Goal: Download file/media

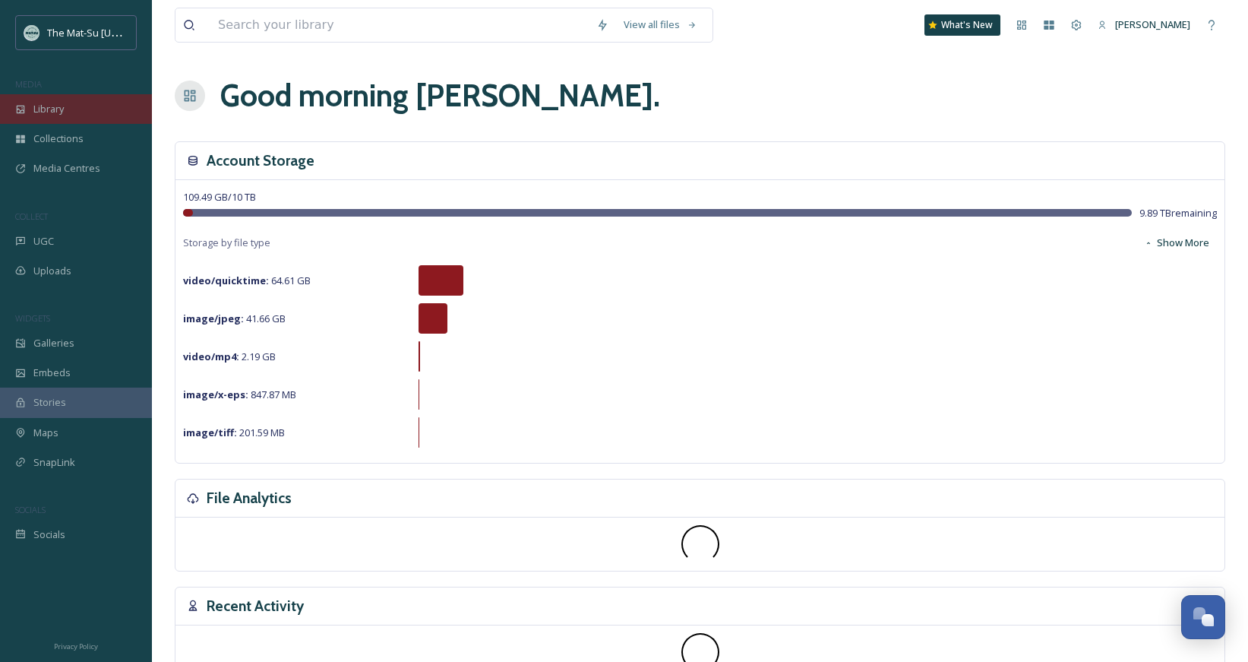
click at [60, 109] on span "Library" at bounding box center [48, 109] width 30 height 14
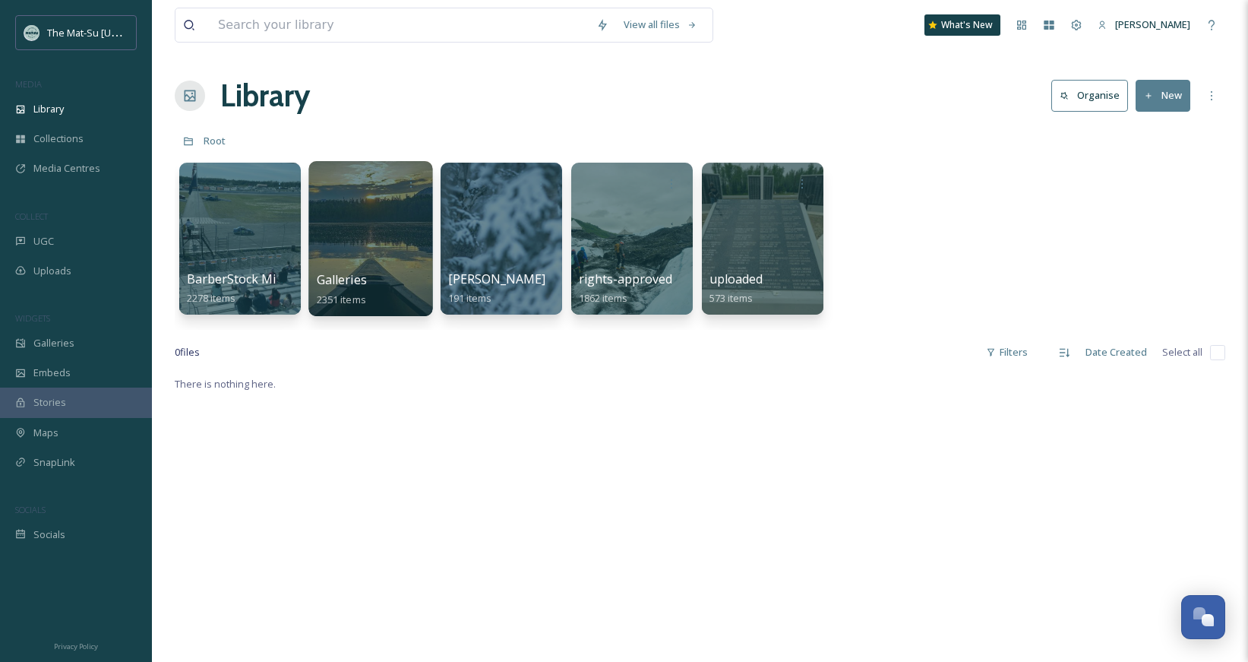
click at [380, 273] on div "Galleries 2351 items" at bounding box center [371, 289] width 109 height 38
click at [343, 285] on span "Galleries" at bounding box center [342, 279] width 50 height 17
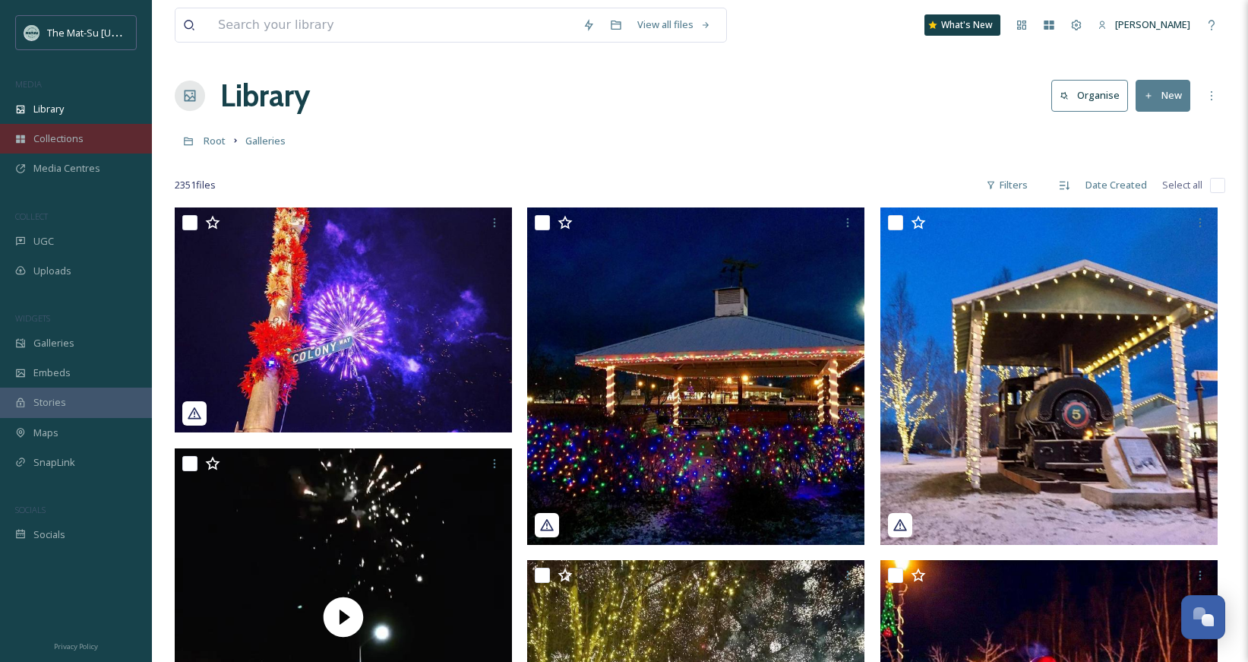
click at [66, 134] on span "Collections" at bounding box center [58, 138] width 50 height 14
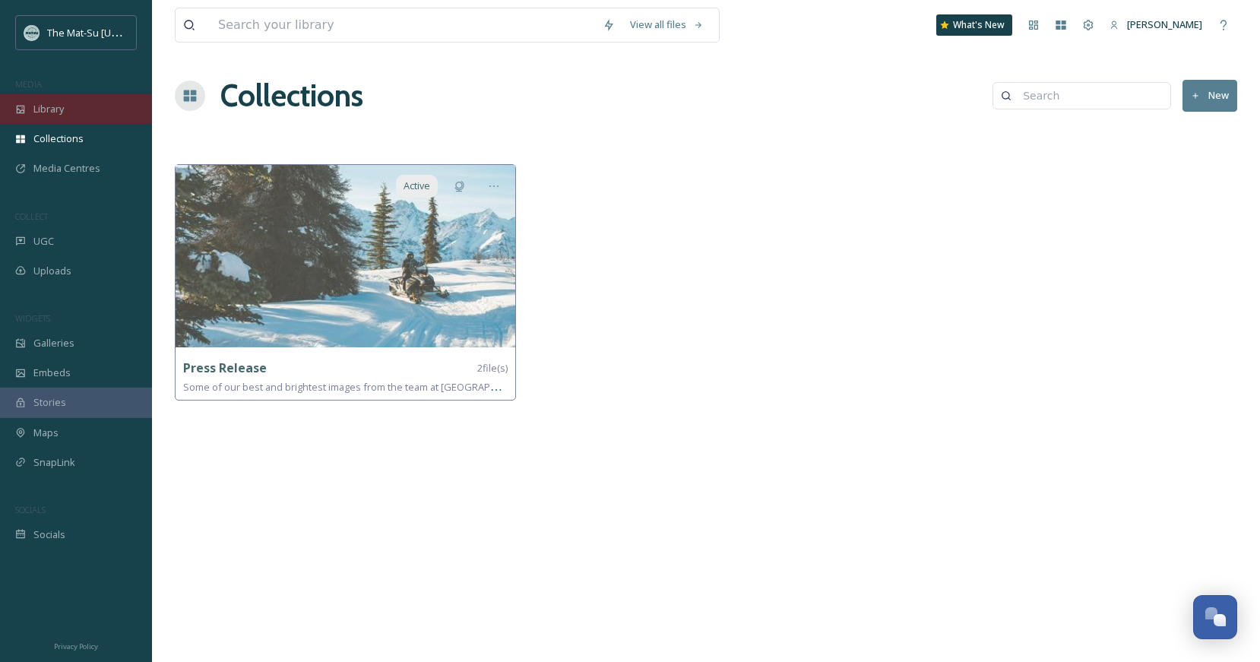
click at [70, 112] on div "Library" at bounding box center [76, 109] width 152 height 30
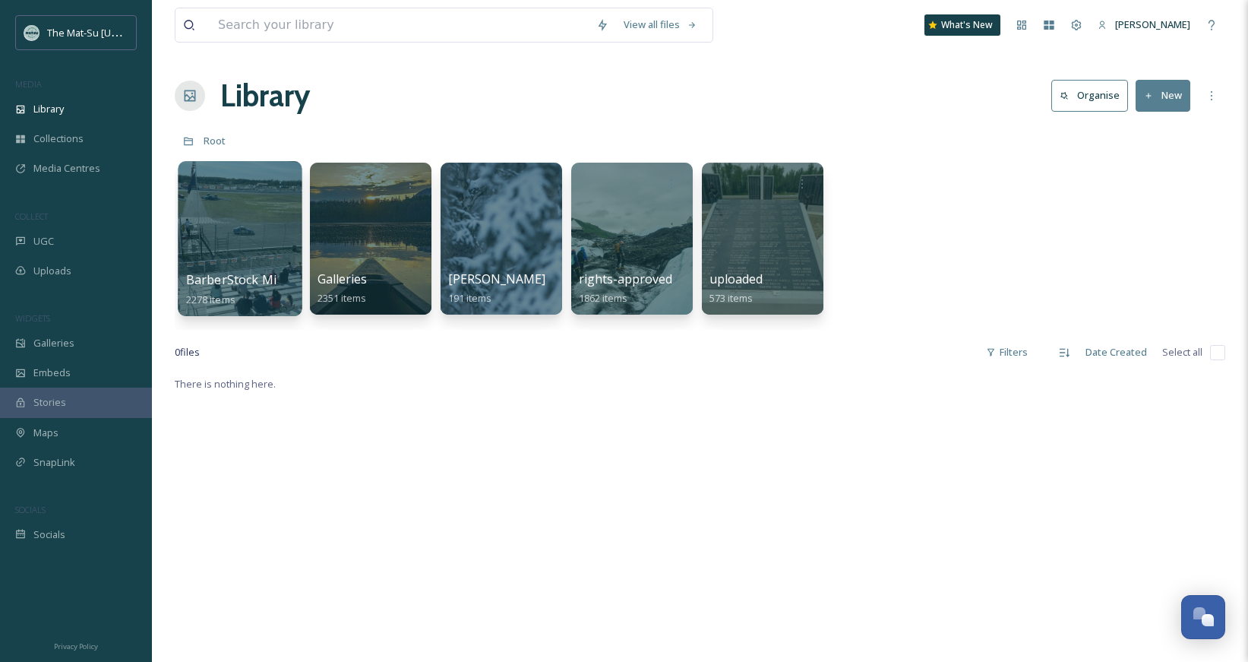
click at [220, 238] on div at bounding box center [240, 238] width 124 height 155
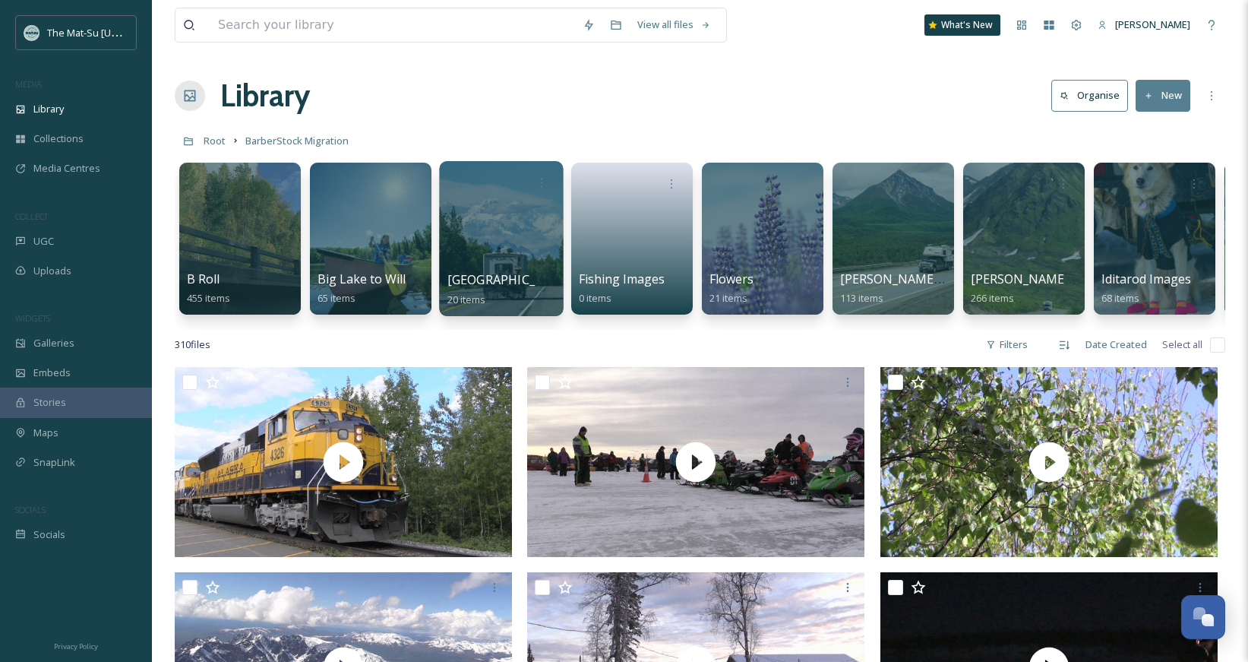
click at [509, 274] on span "[GEOGRAPHIC_DATA]" at bounding box center [510, 279] width 125 height 17
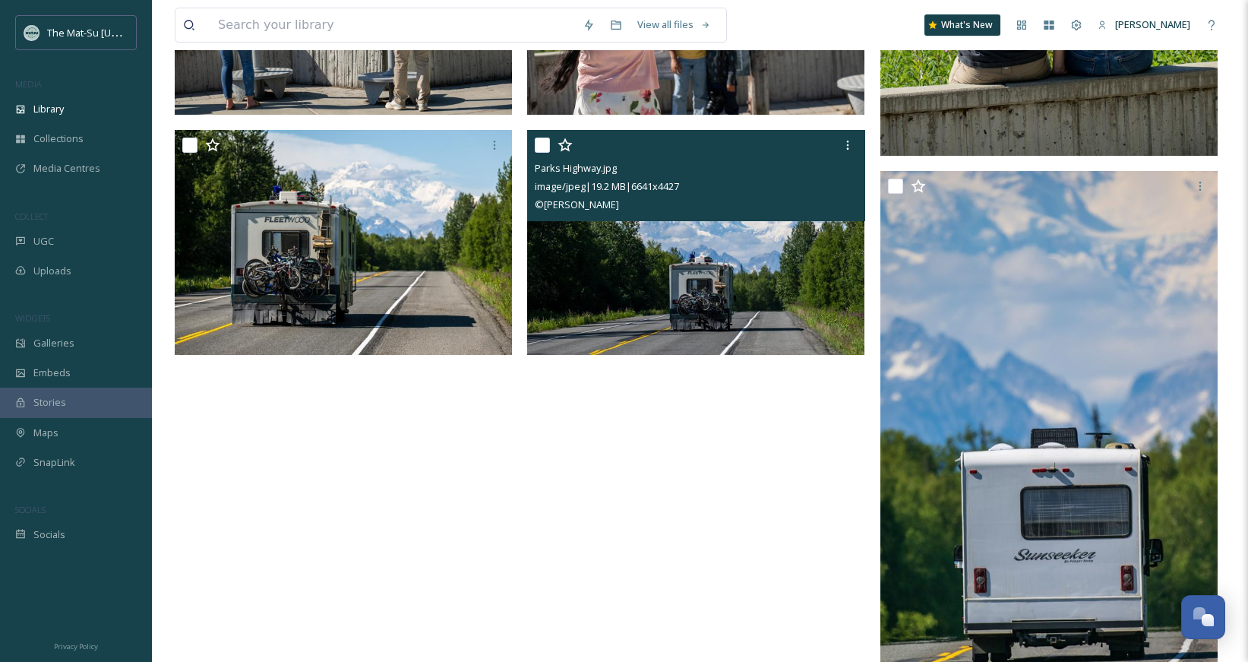
scroll to position [1755, 0]
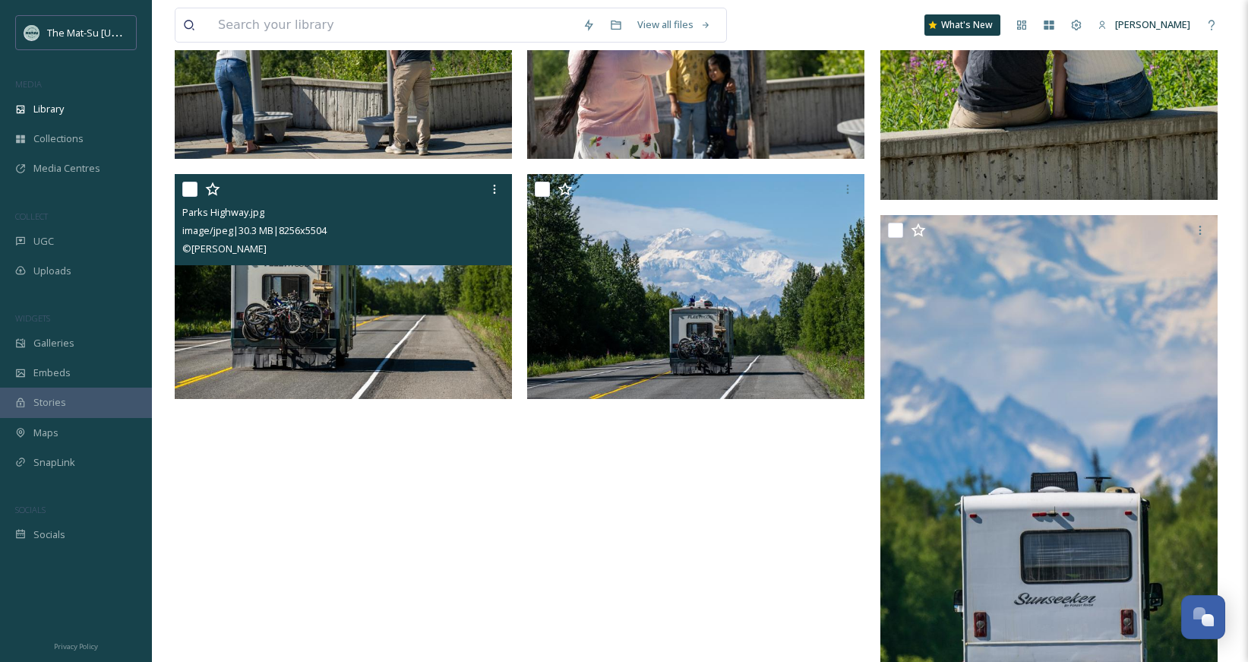
click at [193, 195] on input "checkbox" at bounding box center [189, 189] width 15 height 15
checkbox input "true"
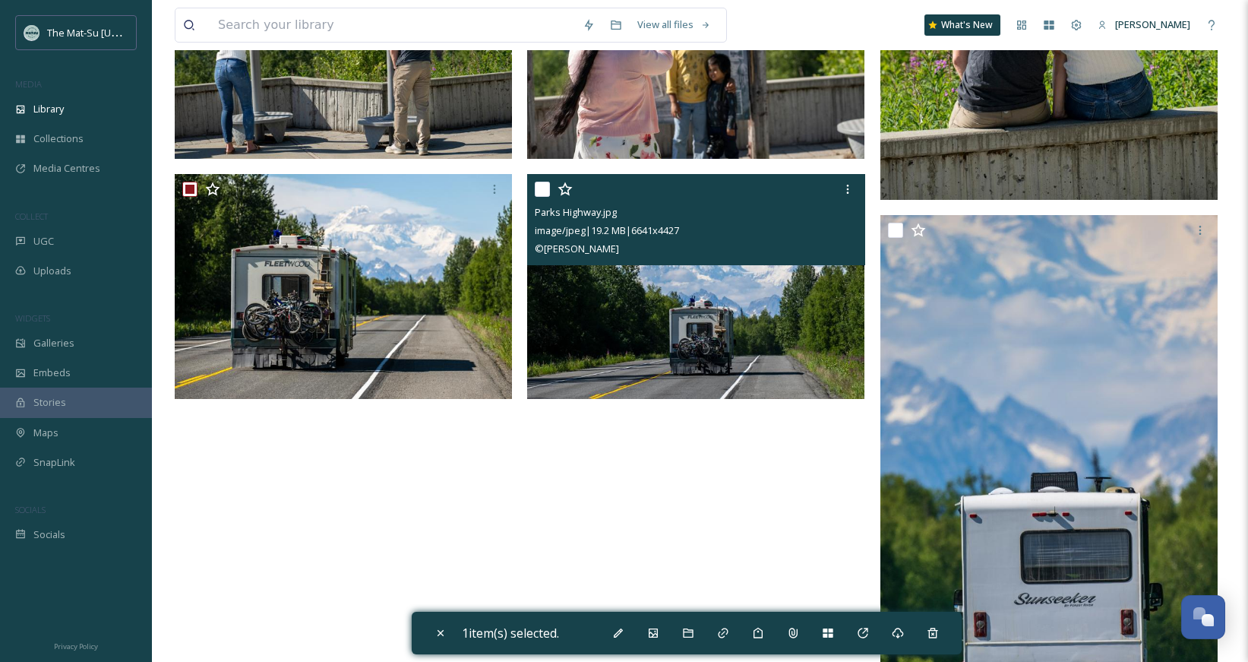
click at [545, 188] on input "checkbox" at bounding box center [542, 189] width 15 height 15
checkbox input "true"
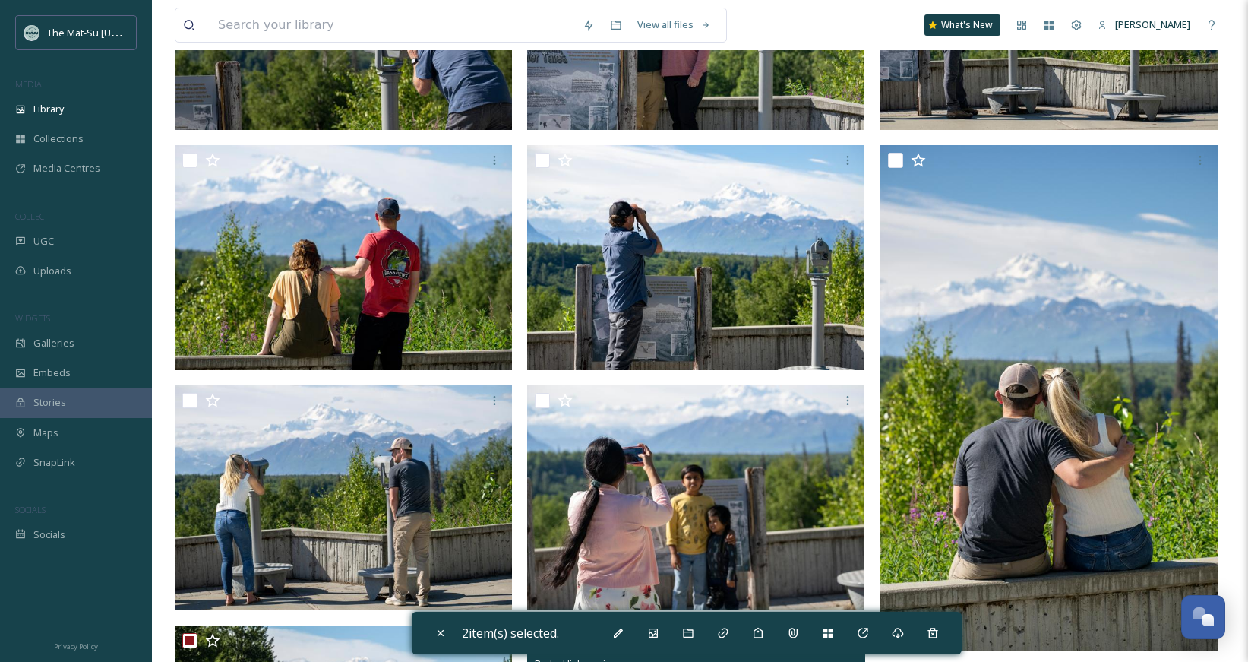
scroll to position [1288, 0]
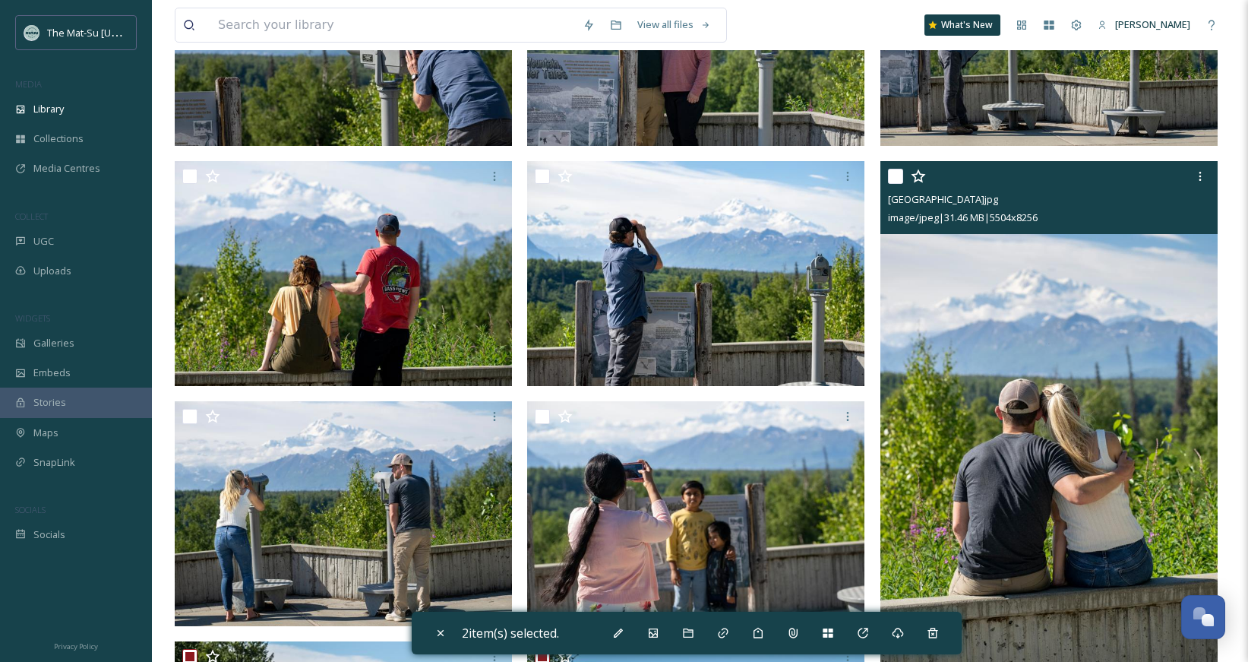
click at [895, 177] on input "checkbox" at bounding box center [895, 176] width 15 height 15
checkbox input "true"
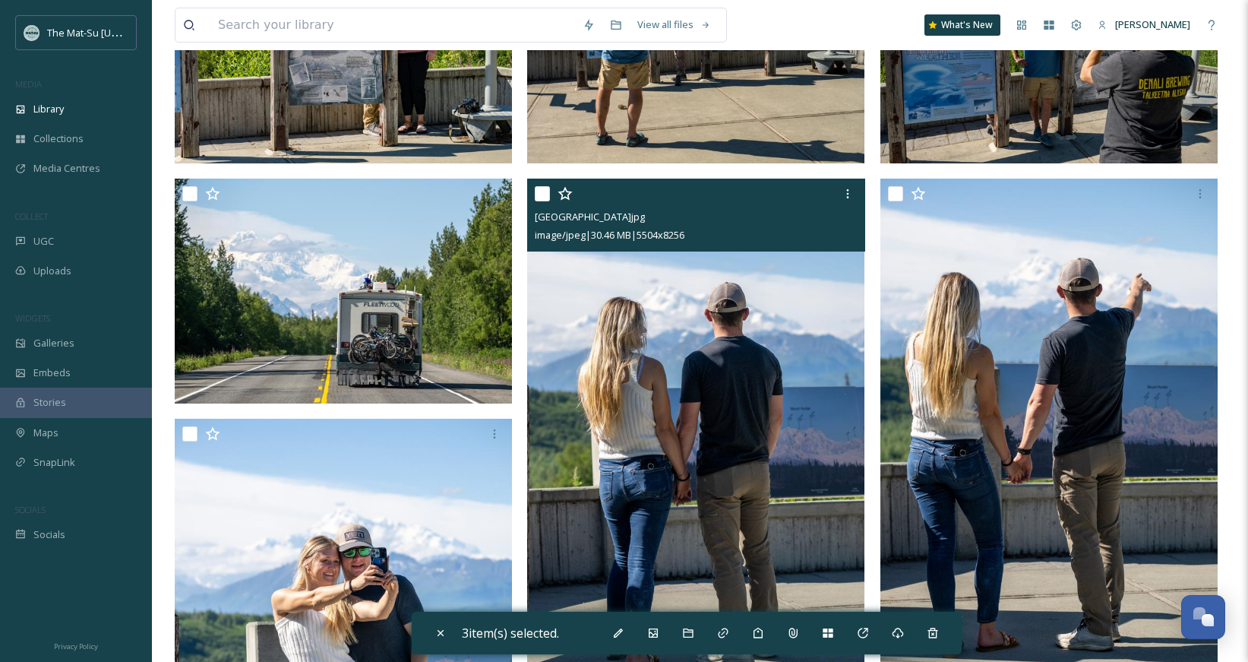
scroll to position [47, 0]
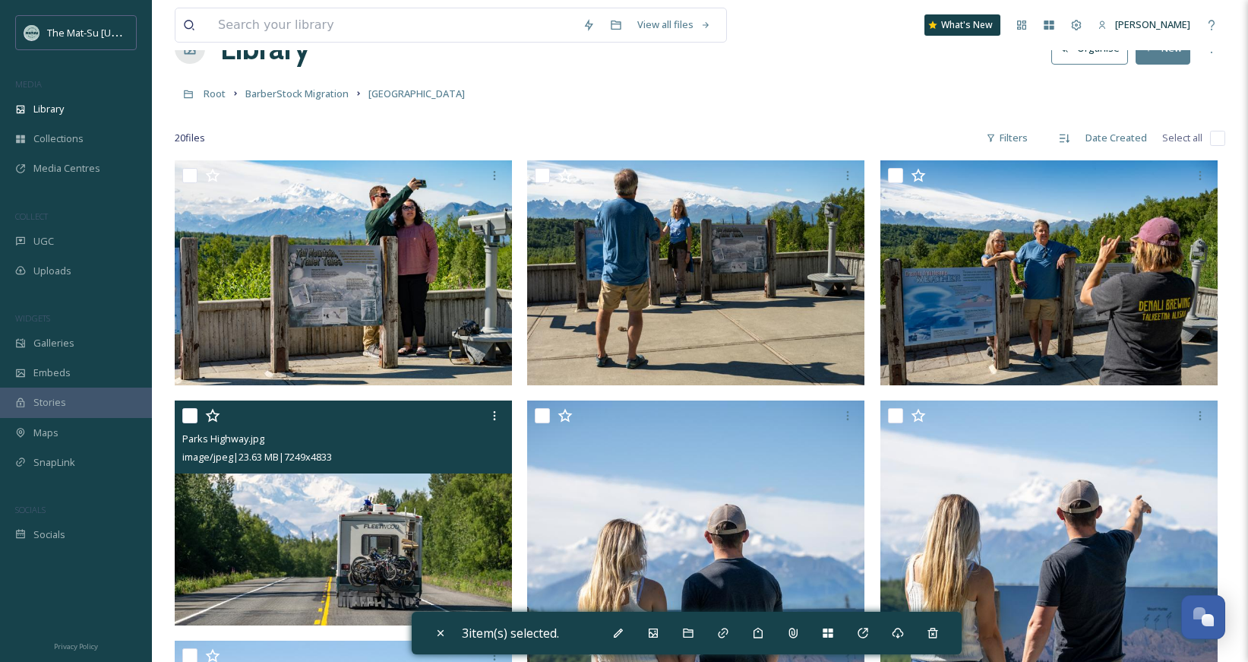
click at [193, 417] on input "checkbox" at bounding box center [189, 415] width 15 height 15
checkbox input "true"
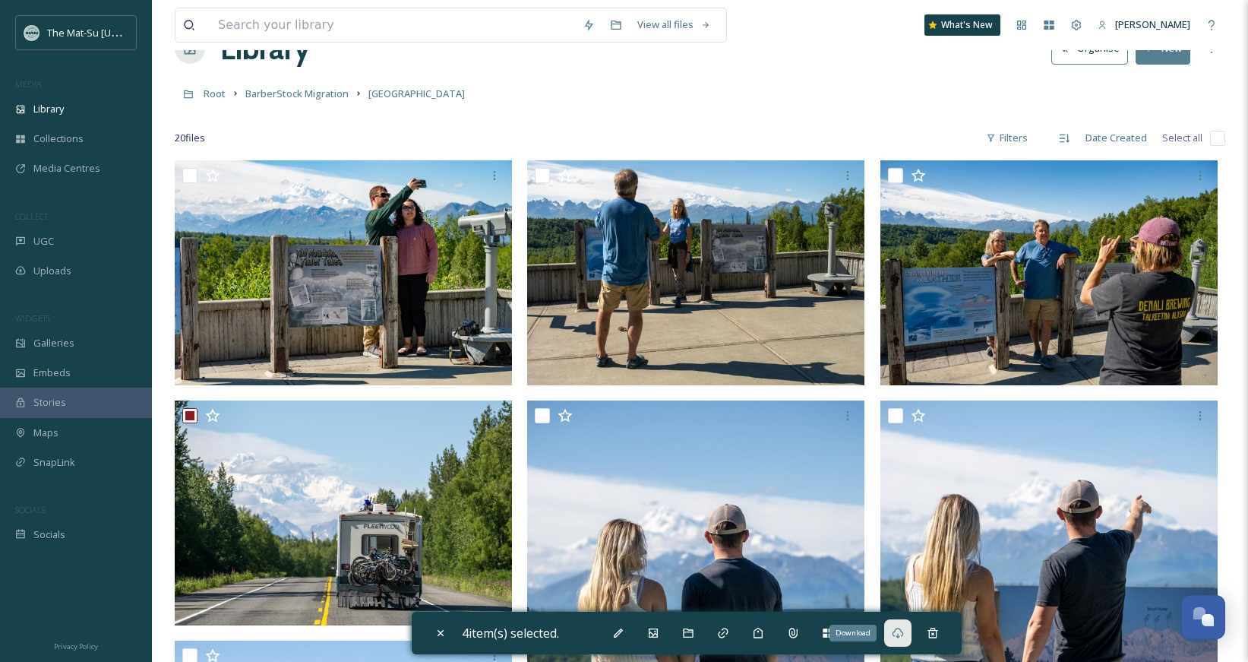
click at [897, 640] on div "Download" at bounding box center [897, 632] width 27 height 27
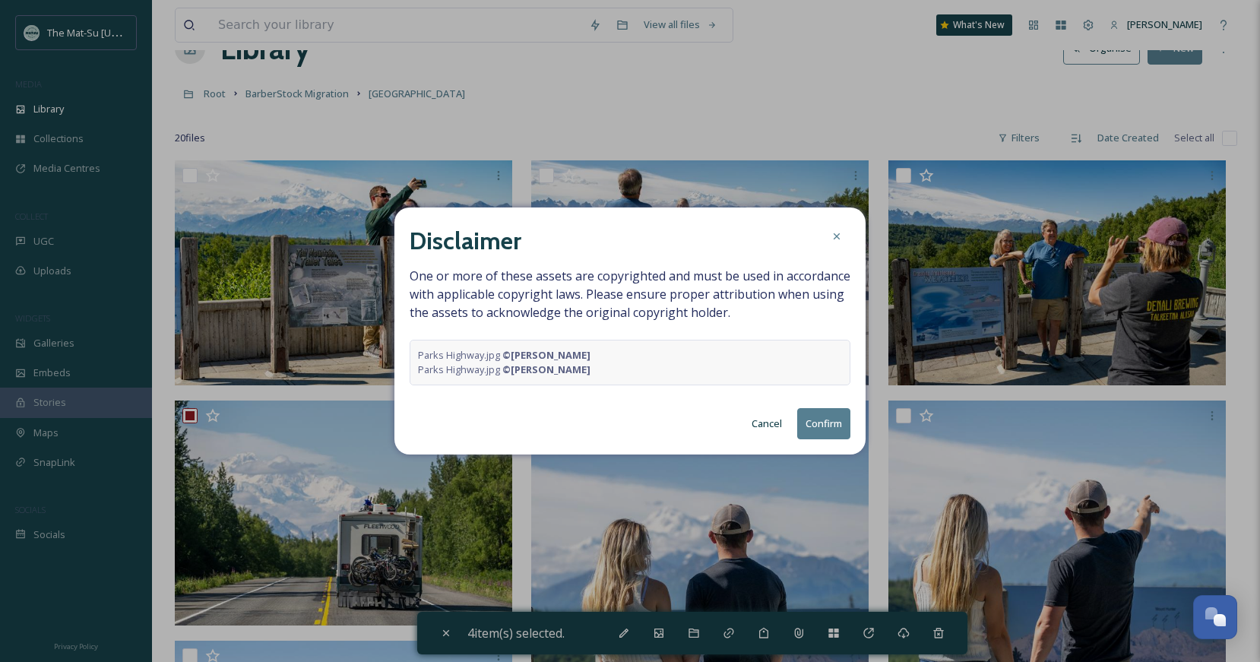
click at [835, 432] on button "Confirm" at bounding box center [823, 423] width 53 height 31
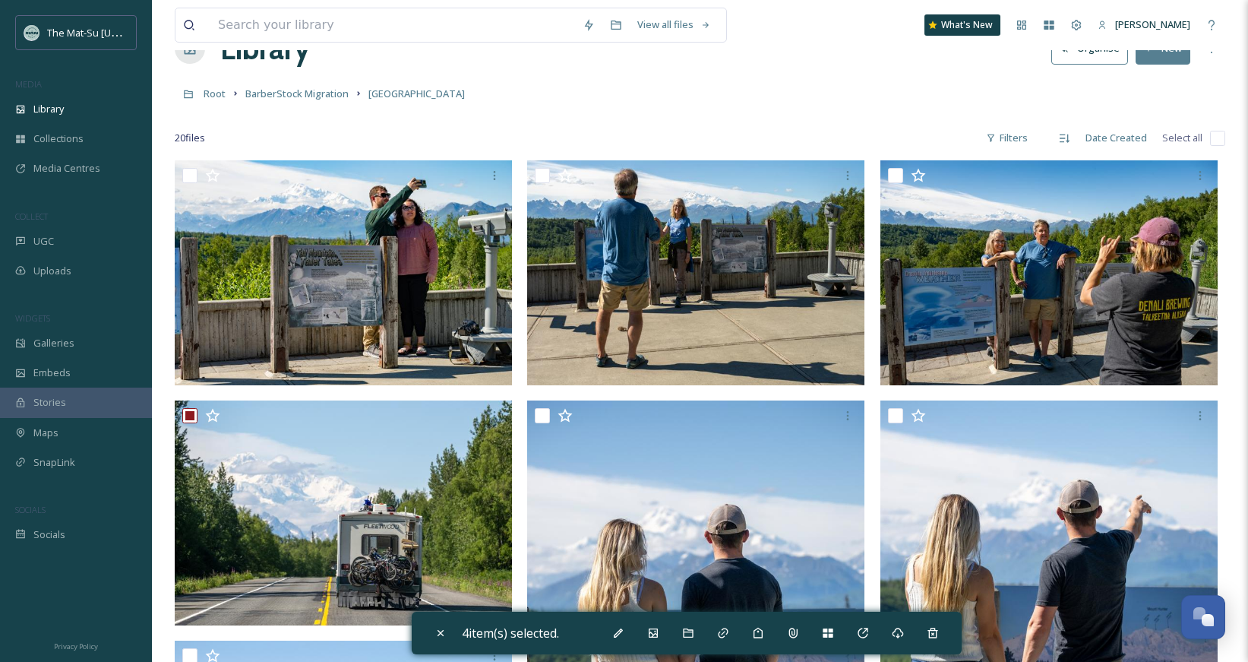
click at [337, 118] on div at bounding box center [700, 115] width 1051 height 15
click at [327, 96] on span "BarberStock Migration" at bounding box center [296, 94] width 103 height 14
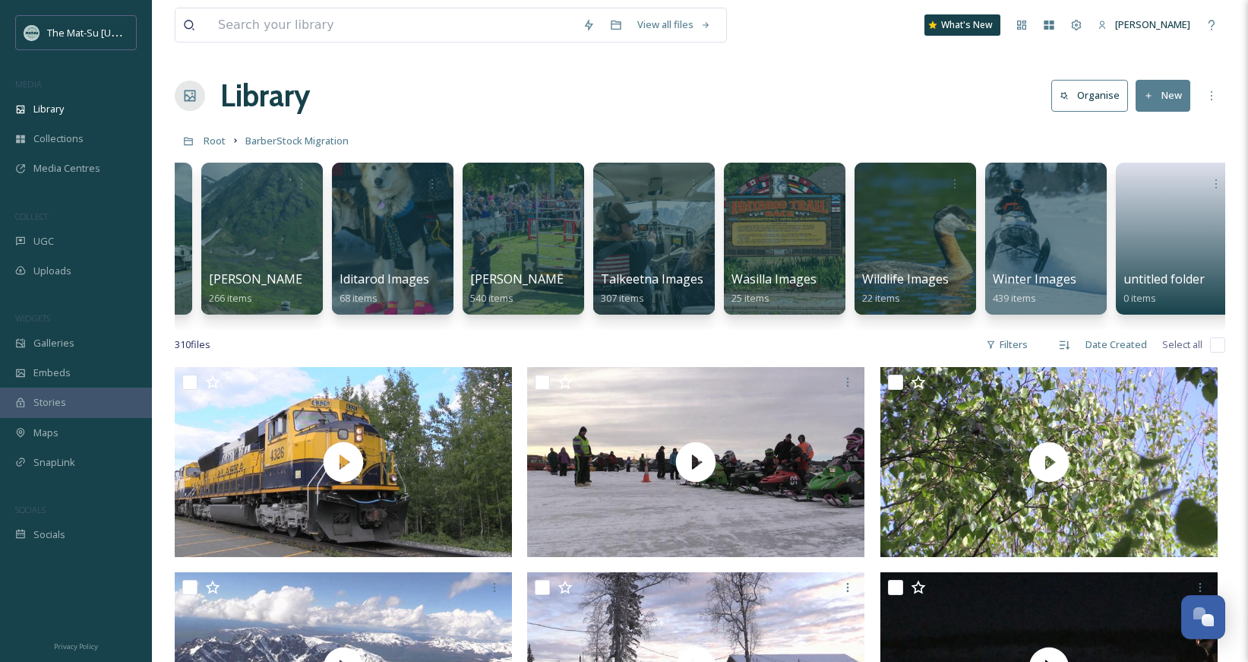
scroll to position [0, 763]
click at [514, 255] on div at bounding box center [522, 238] width 124 height 155
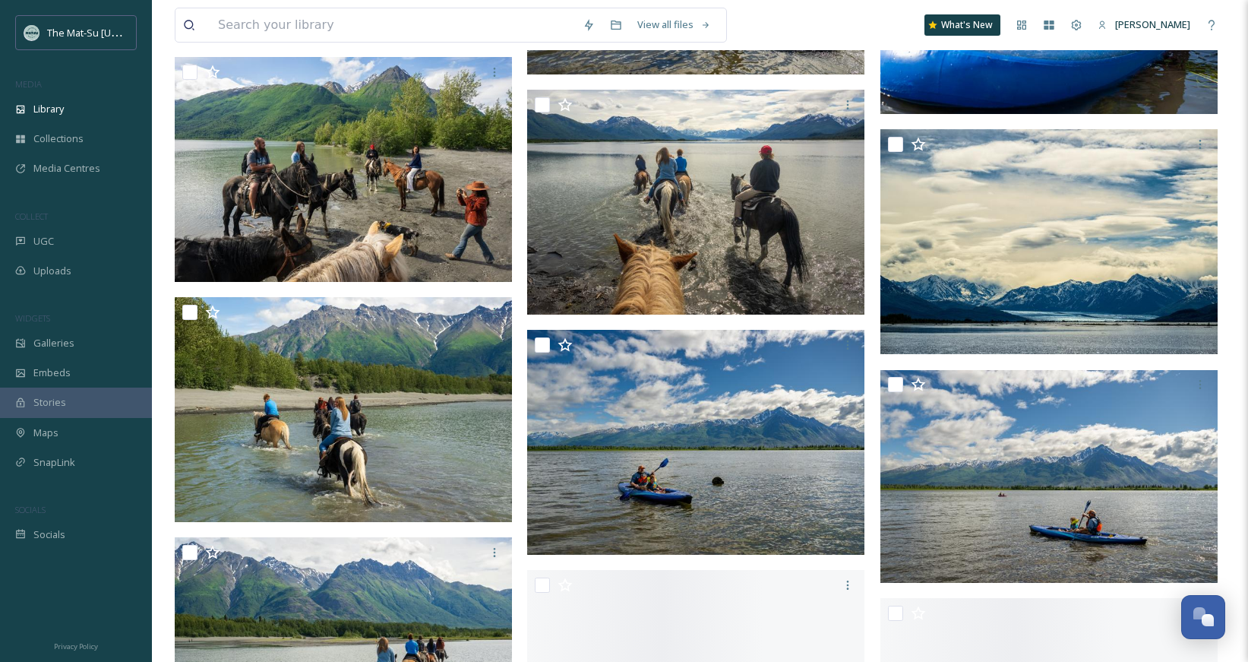
scroll to position [14455, 0]
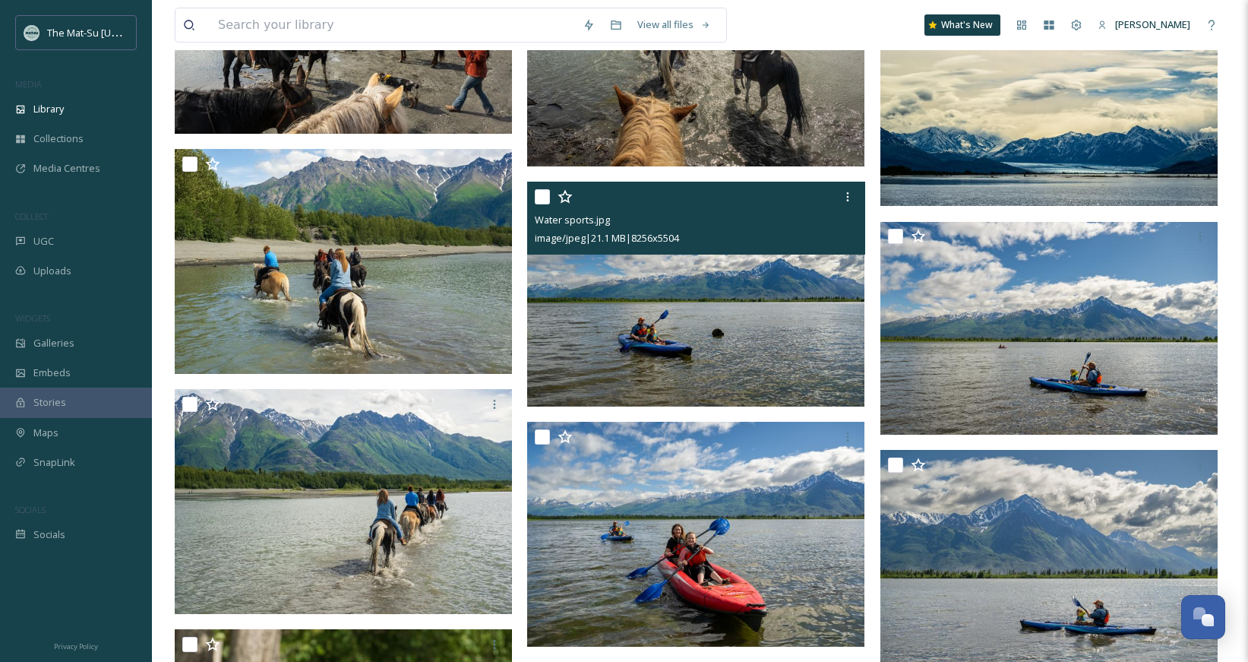
click at [544, 198] on input "checkbox" at bounding box center [542, 196] width 15 height 15
checkbox input "true"
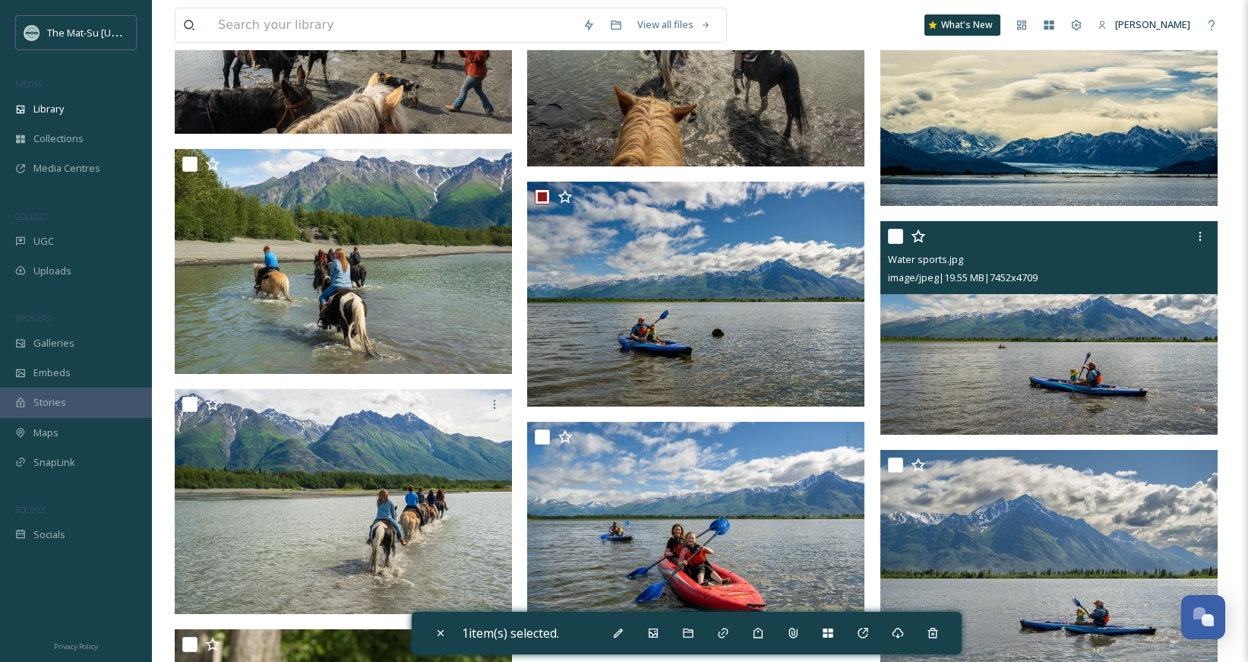
click at [896, 239] on input "checkbox" at bounding box center [895, 236] width 15 height 15
checkbox input "true"
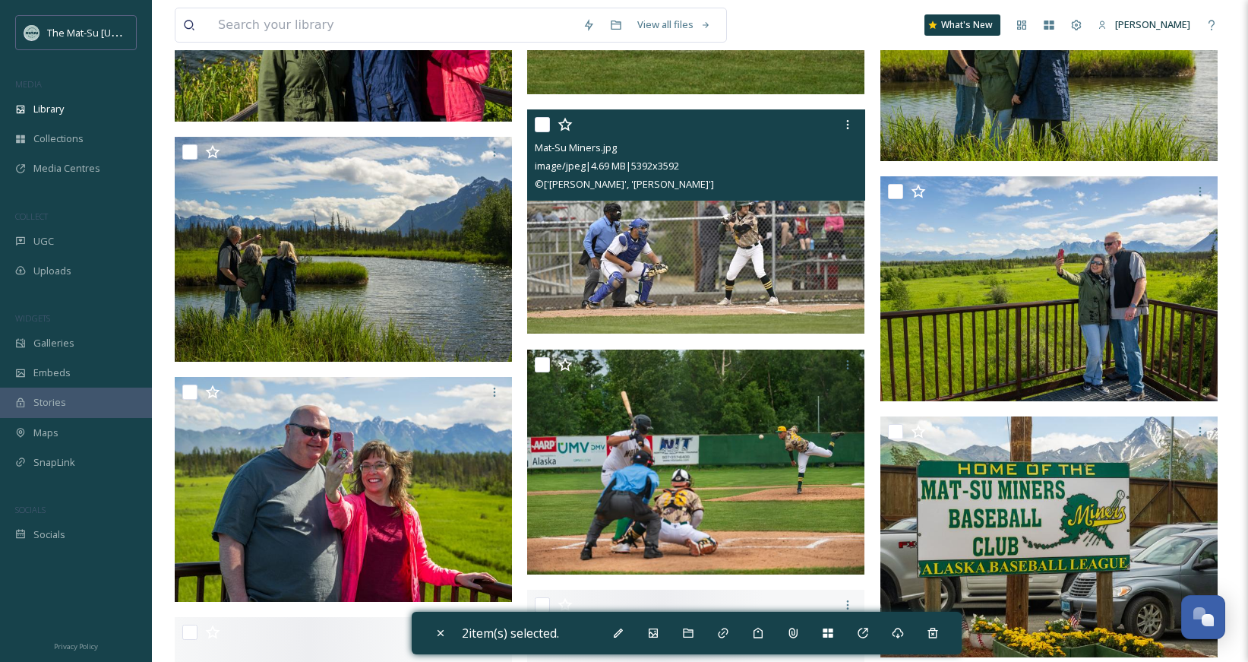
scroll to position [20886, 0]
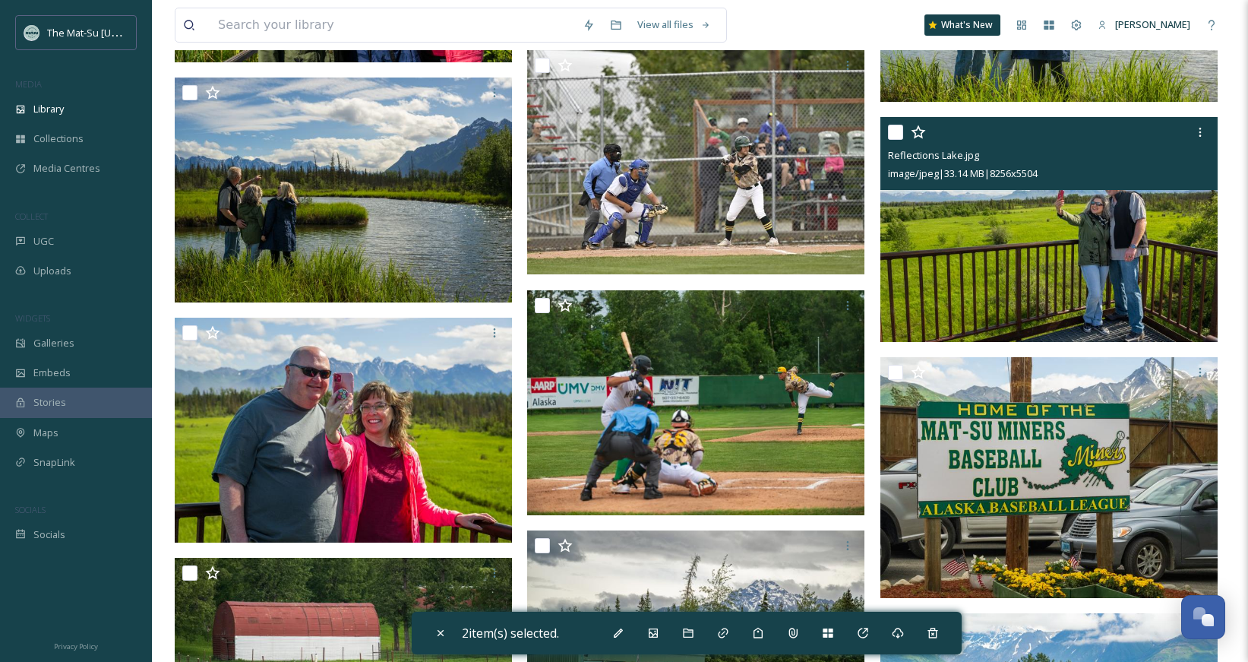
click at [898, 127] on input "checkbox" at bounding box center [895, 132] width 15 height 15
checkbox input "true"
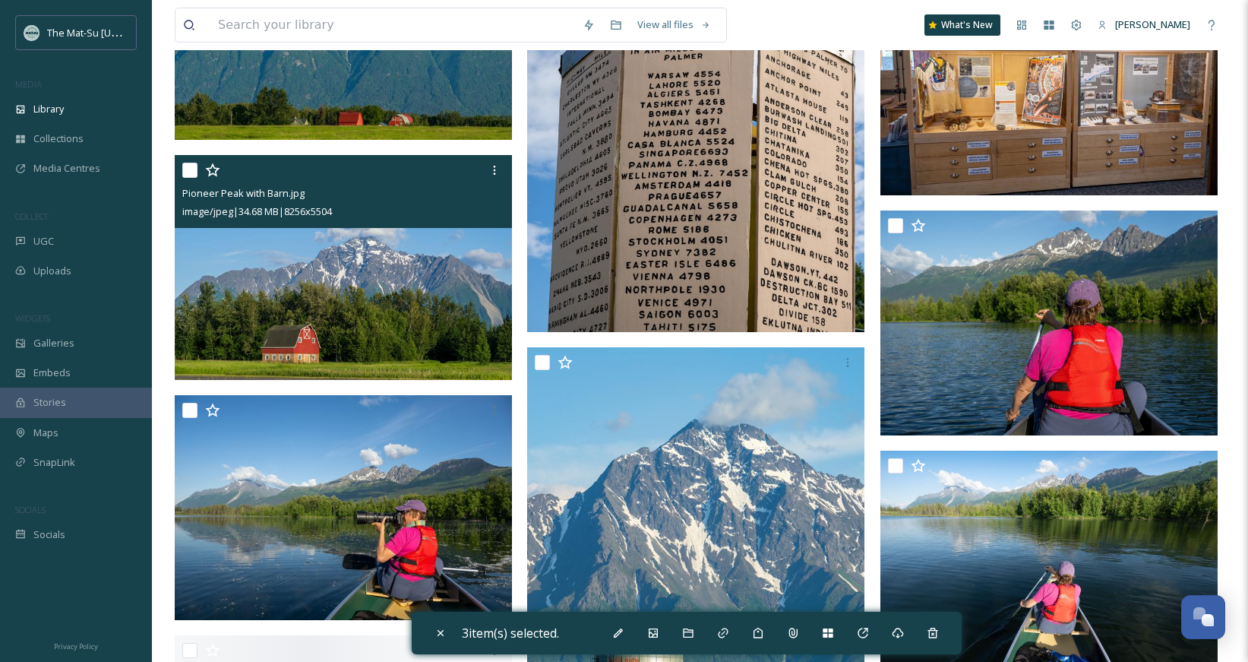
scroll to position [24385, 0]
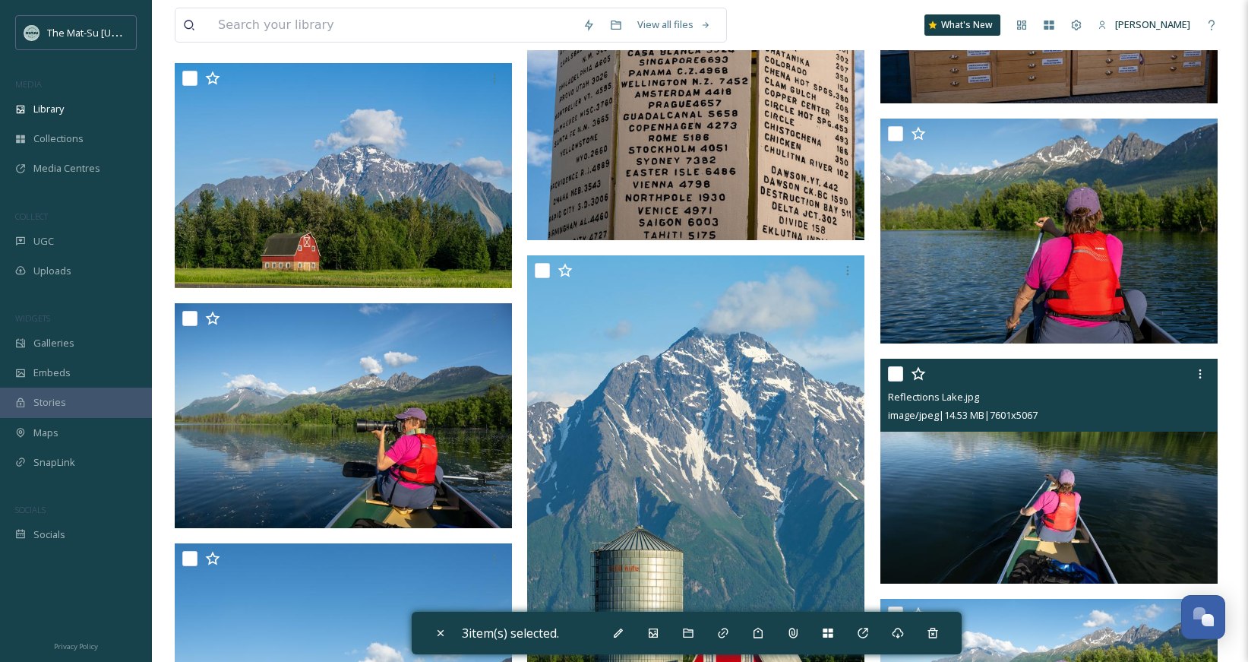
click at [891, 375] on input "checkbox" at bounding box center [895, 373] width 15 height 15
checkbox input "true"
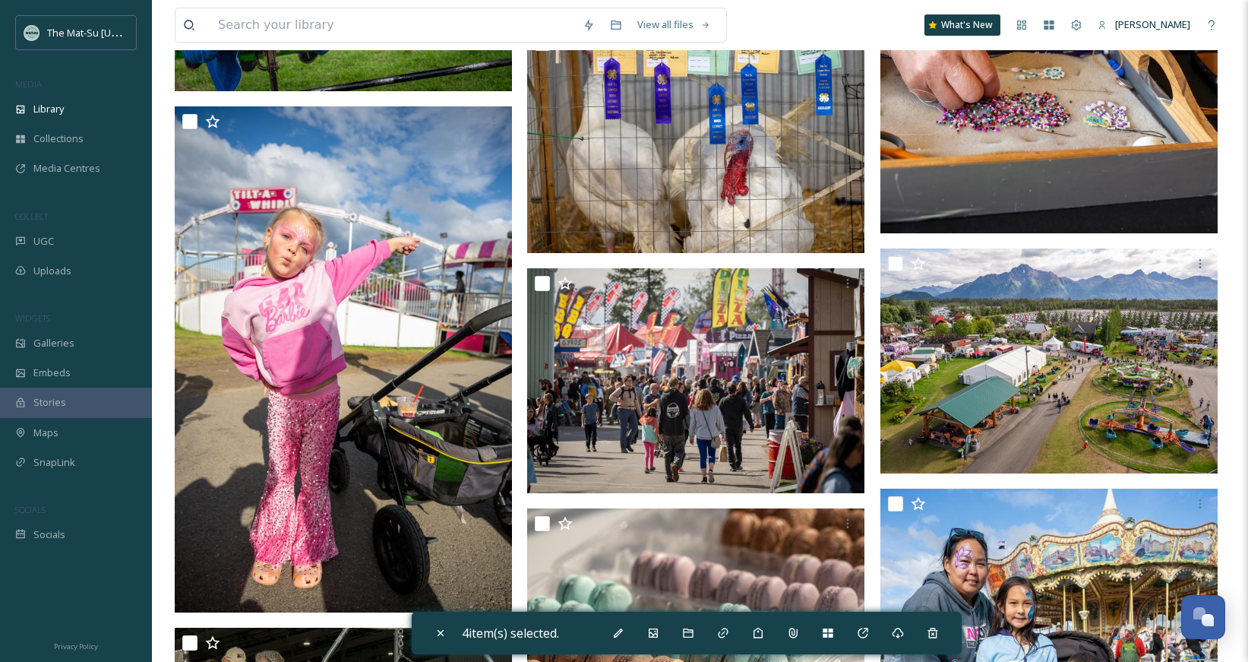
scroll to position [30381, 0]
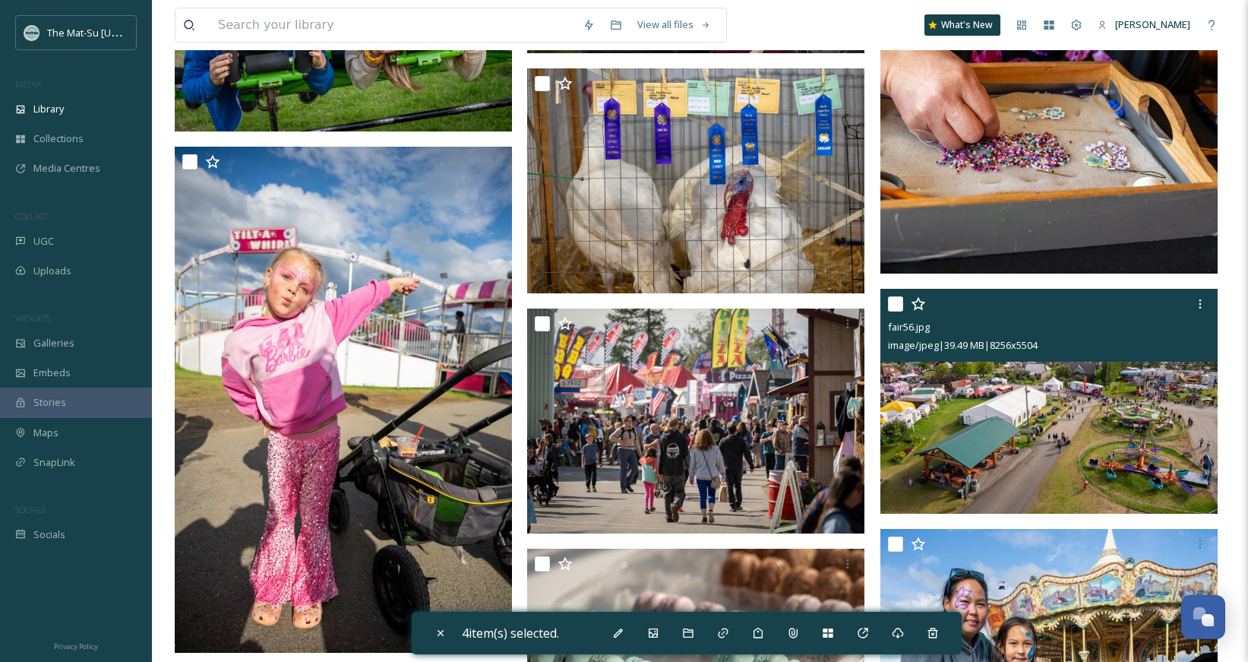
click at [895, 306] on input "checkbox" at bounding box center [895, 303] width 15 height 15
checkbox input "true"
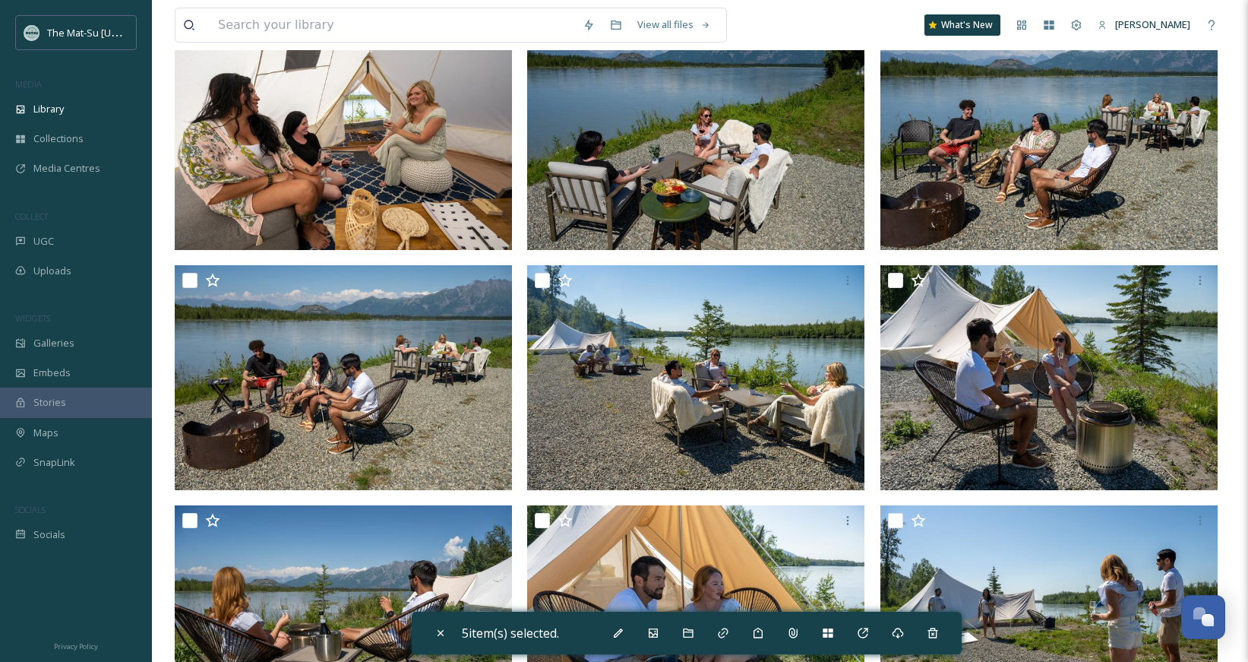
scroll to position [0, 0]
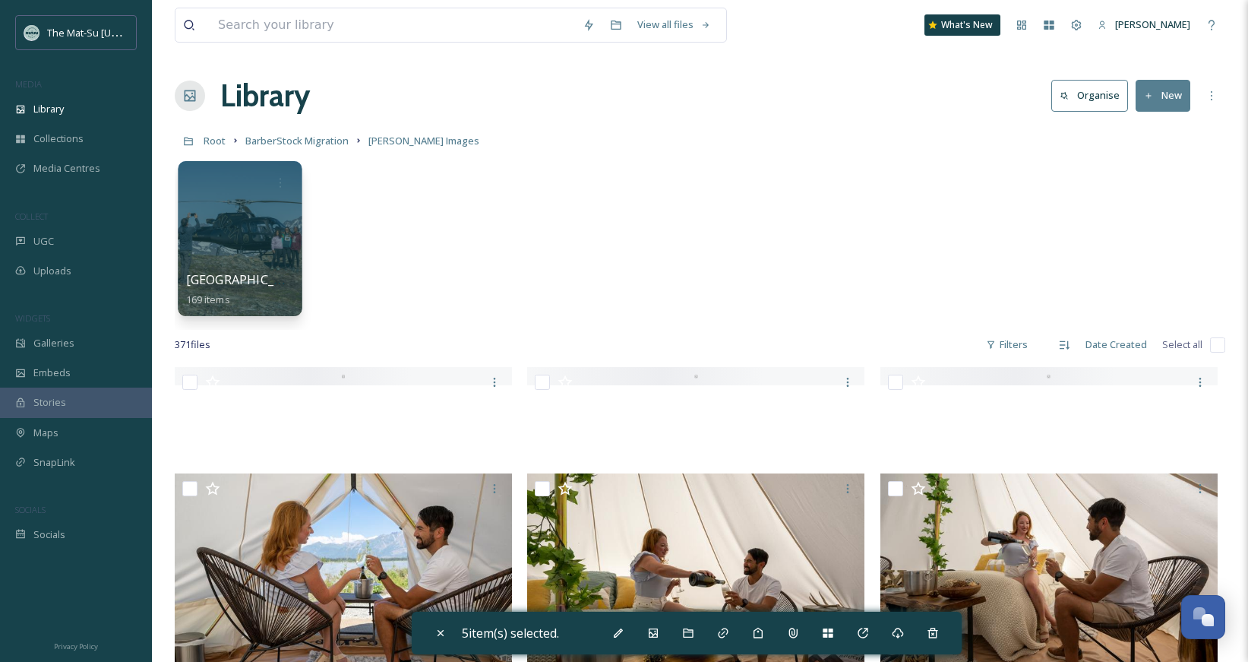
click at [284, 228] on div at bounding box center [240, 238] width 124 height 155
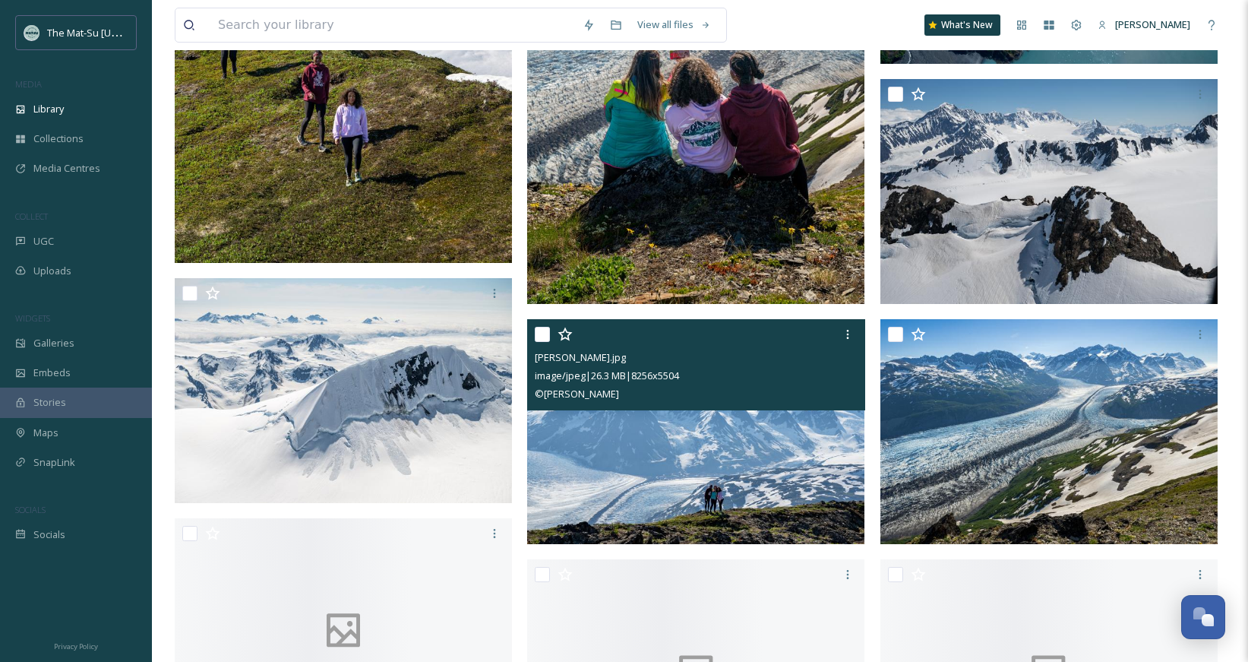
scroll to position [1899, 0]
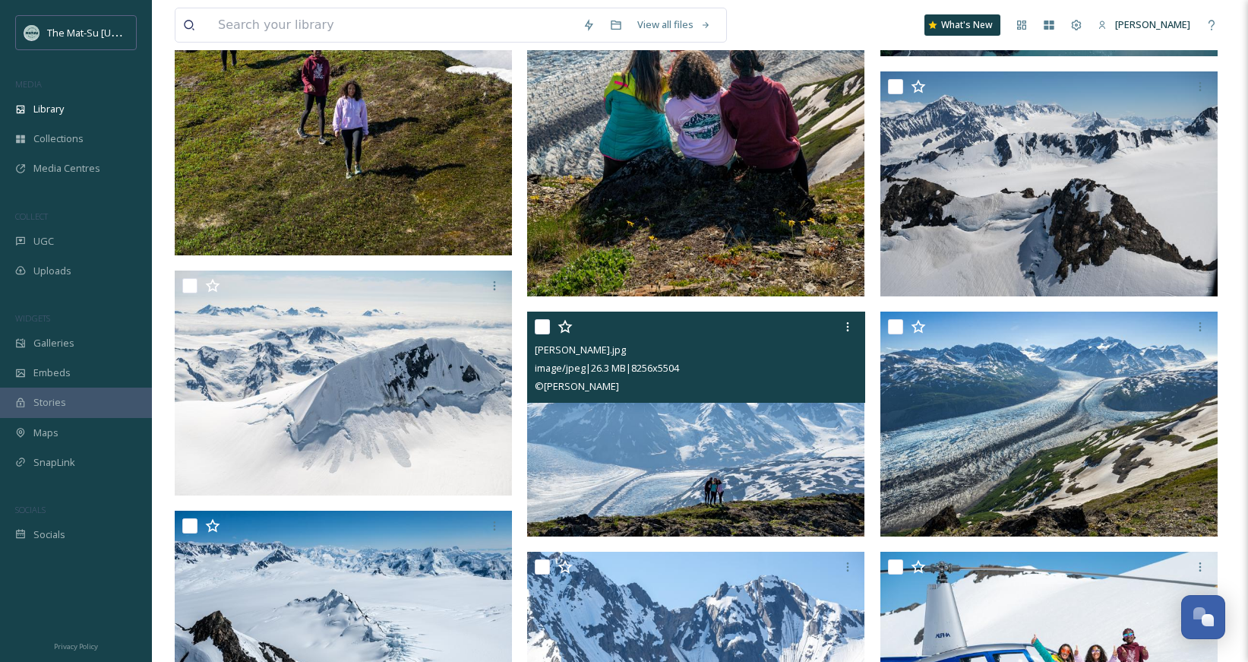
click at [541, 323] on input "checkbox" at bounding box center [542, 326] width 15 height 15
checkbox input "true"
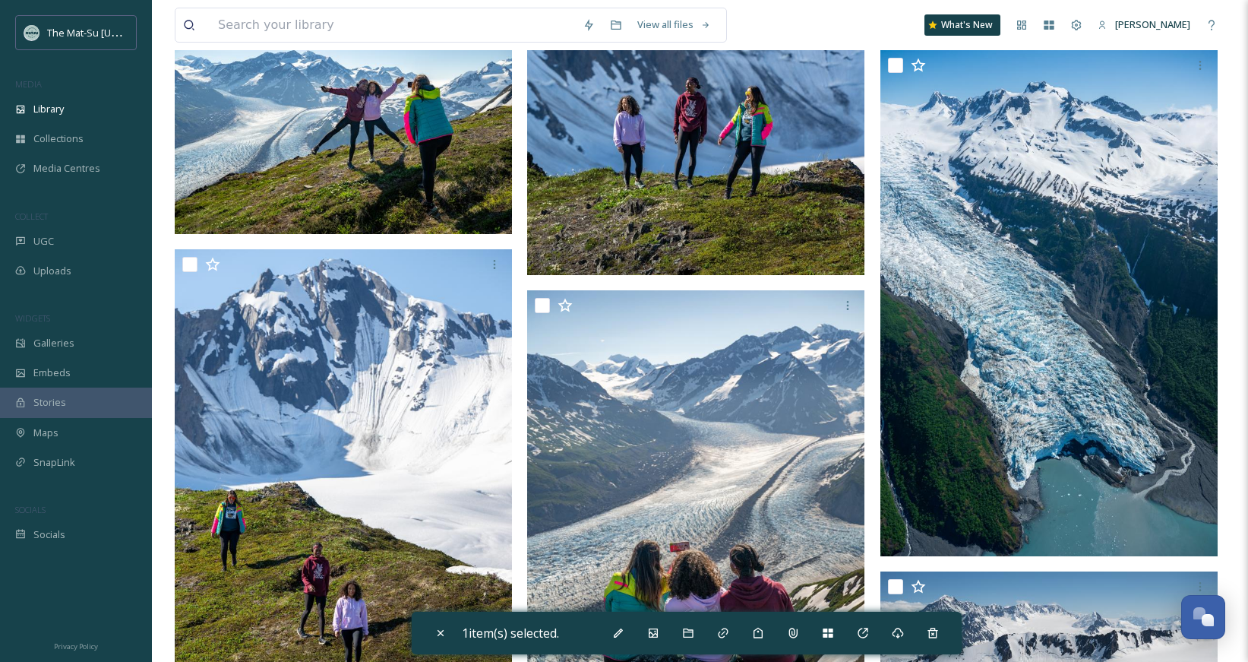
scroll to position [1224, 0]
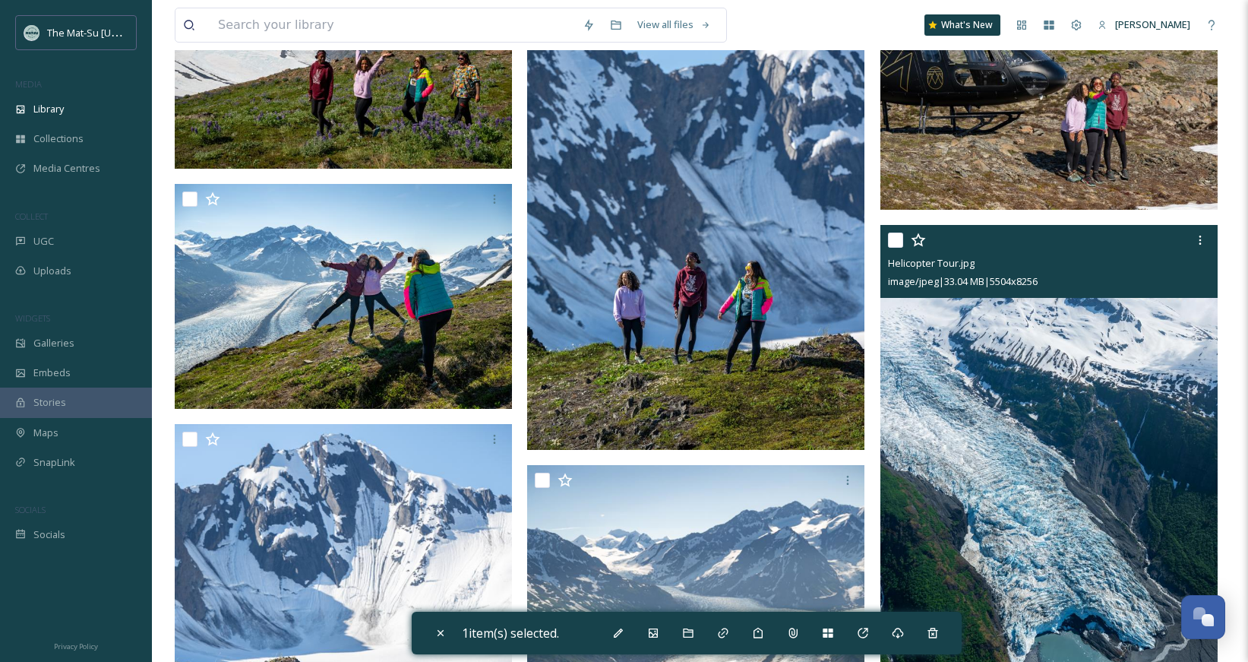
click at [894, 239] on input "checkbox" at bounding box center [895, 239] width 15 height 15
checkbox input "true"
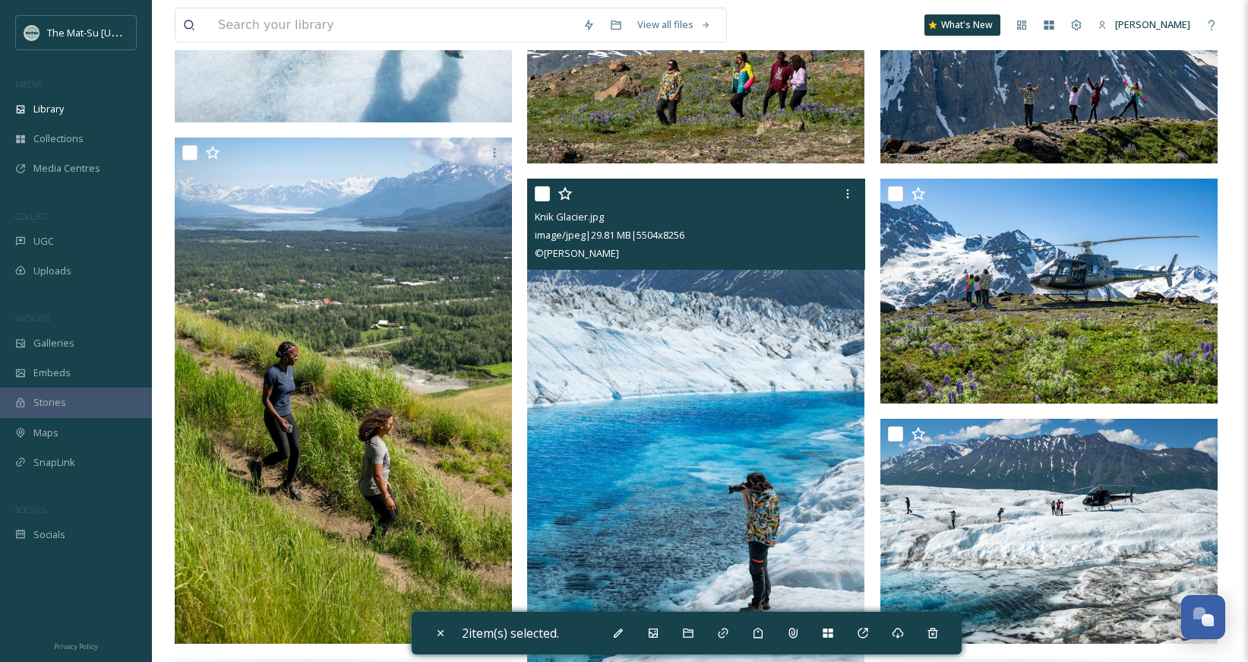
scroll to position [7040, 0]
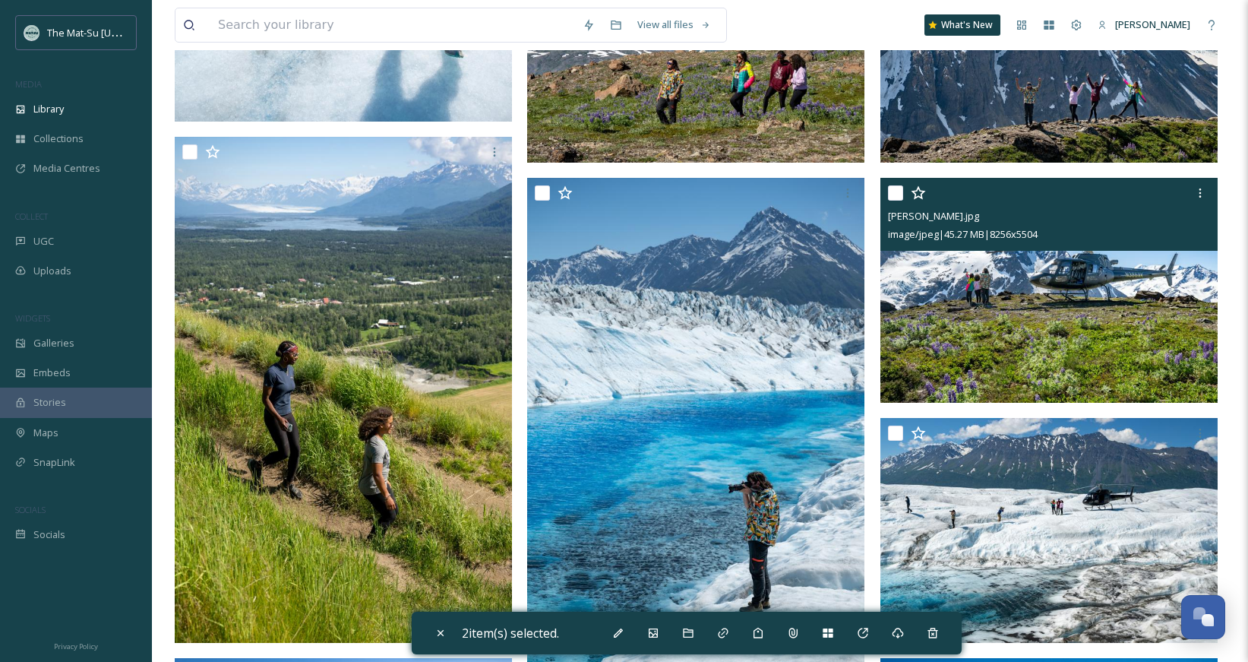
click at [892, 194] on input "checkbox" at bounding box center [895, 192] width 15 height 15
checkbox input "true"
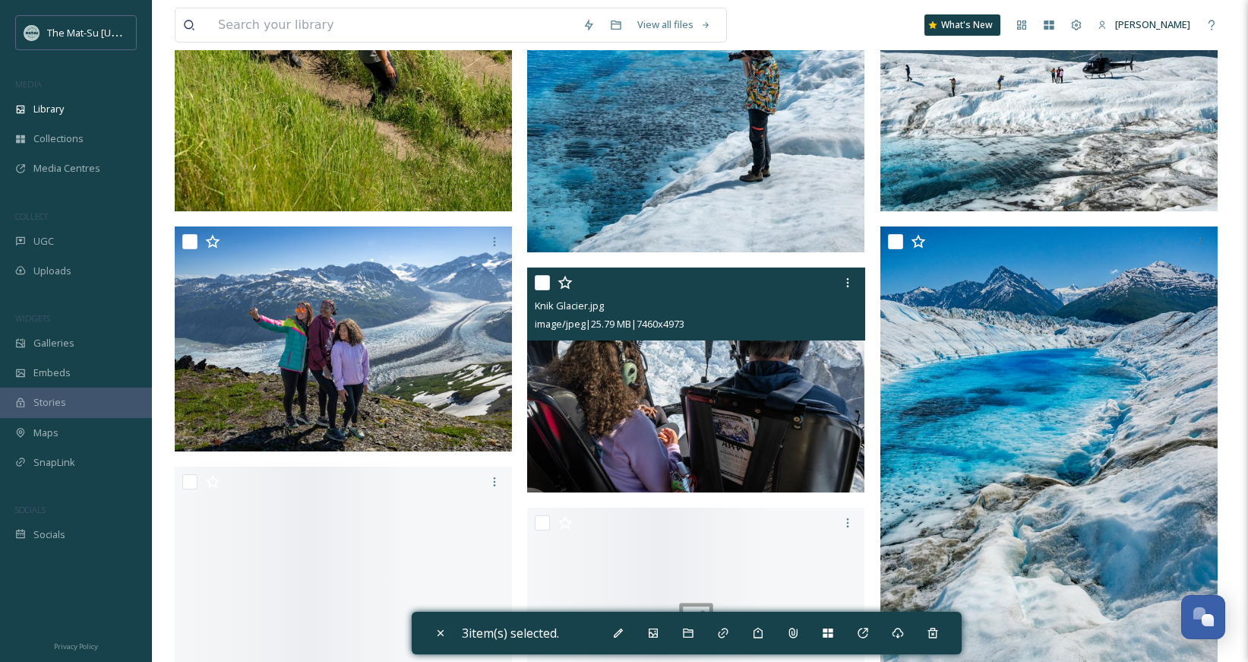
scroll to position [7520, 0]
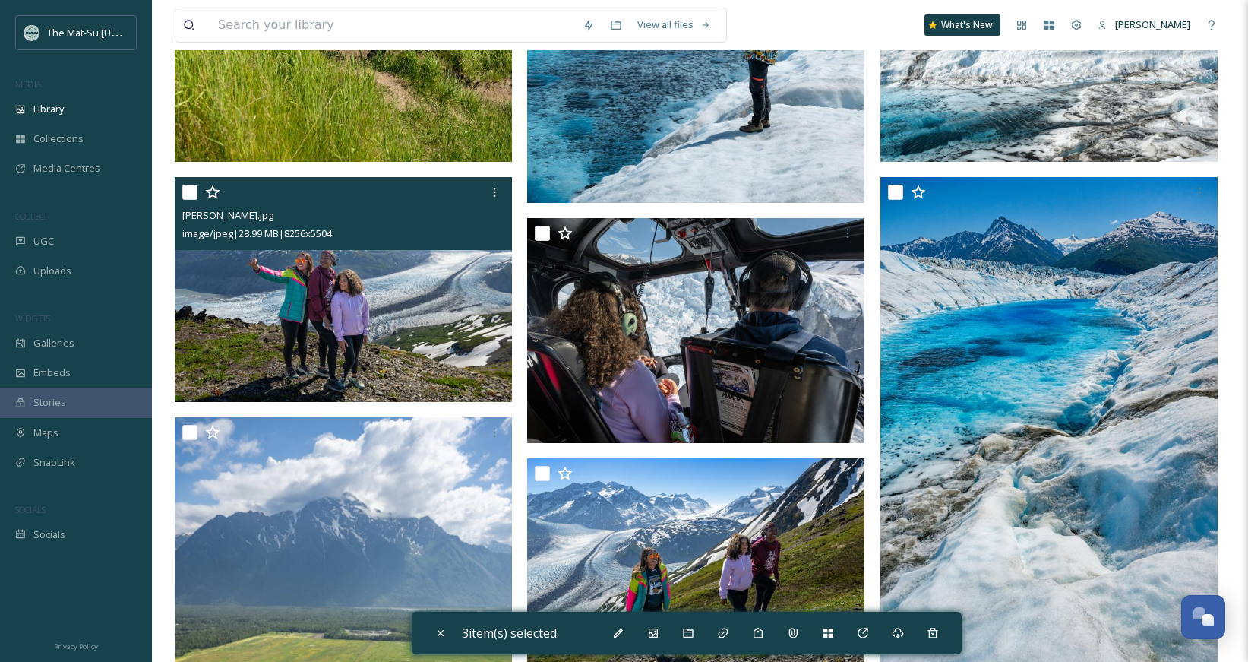
click at [191, 189] on input "checkbox" at bounding box center [189, 192] width 15 height 15
checkbox input "true"
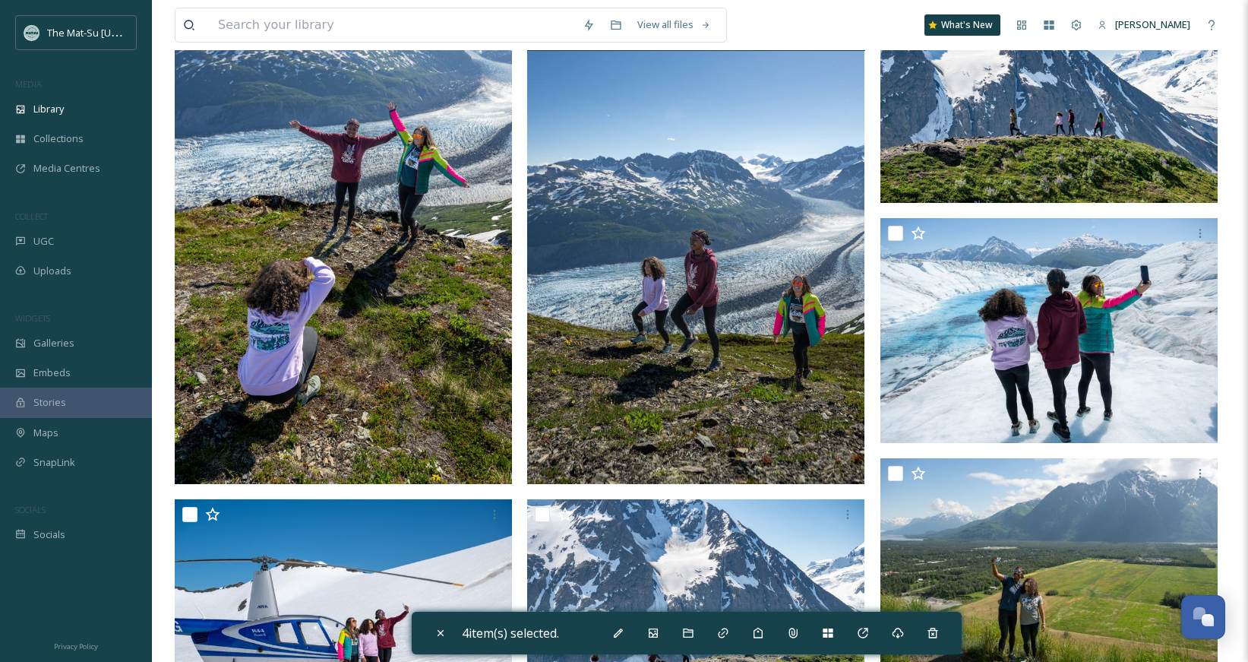
scroll to position [9121, 0]
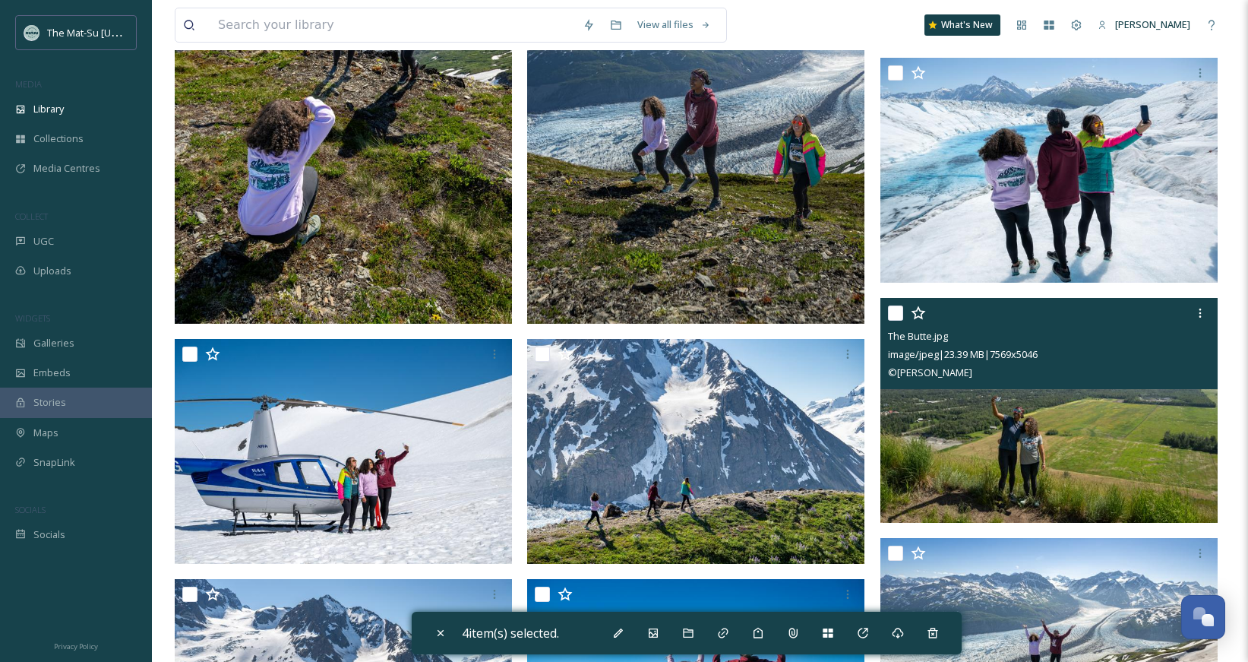
click at [891, 312] on input "checkbox" at bounding box center [895, 312] width 15 height 15
checkbox input "true"
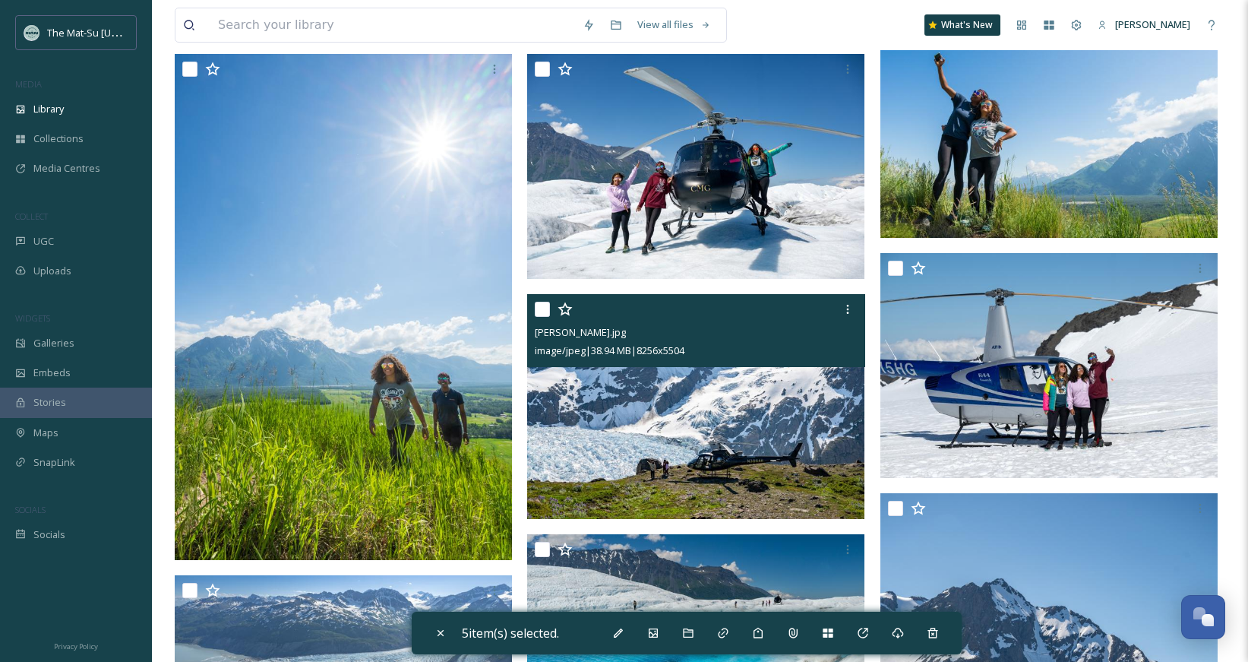
scroll to position [9871, 0]
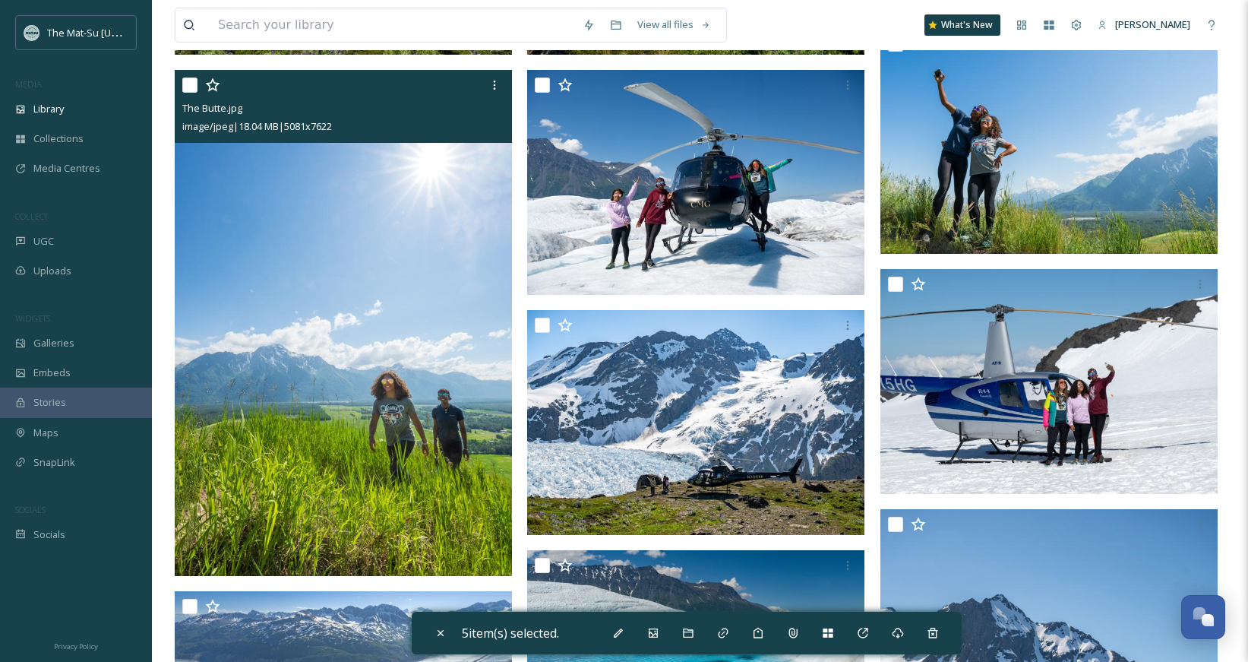
click at [185, 81] on input "checkbox" at bounding box center [189, 84] width 15 height 15
checkbox input "true"
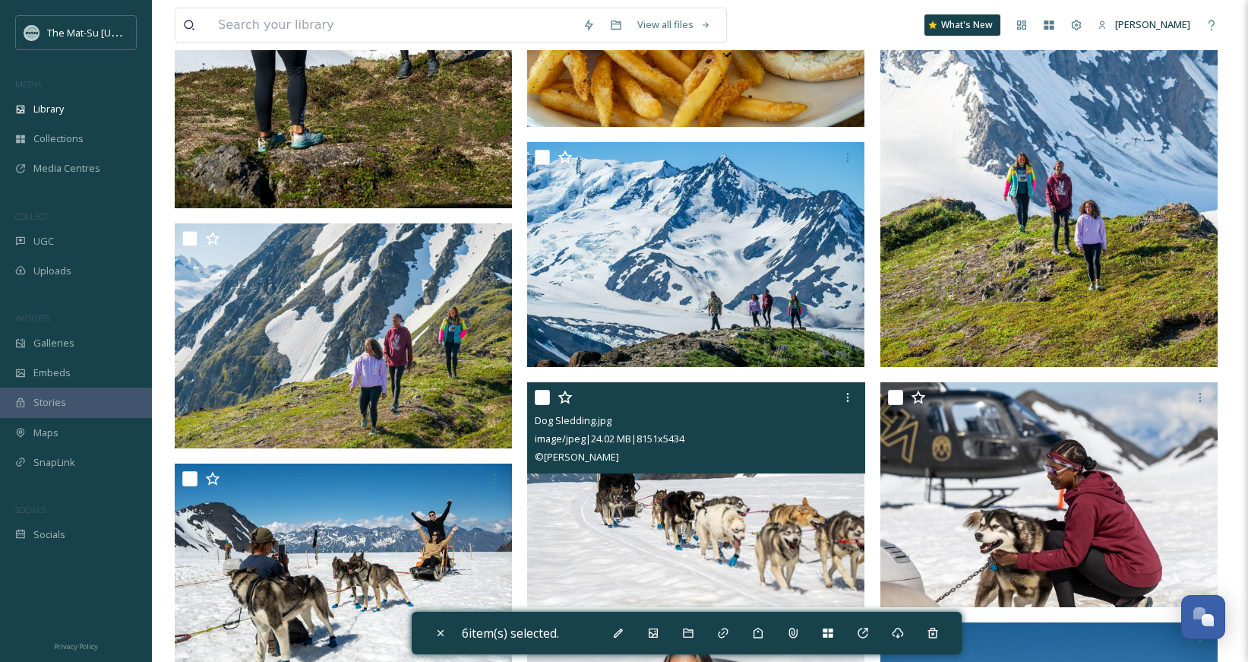
scroll to position [13747, 0]
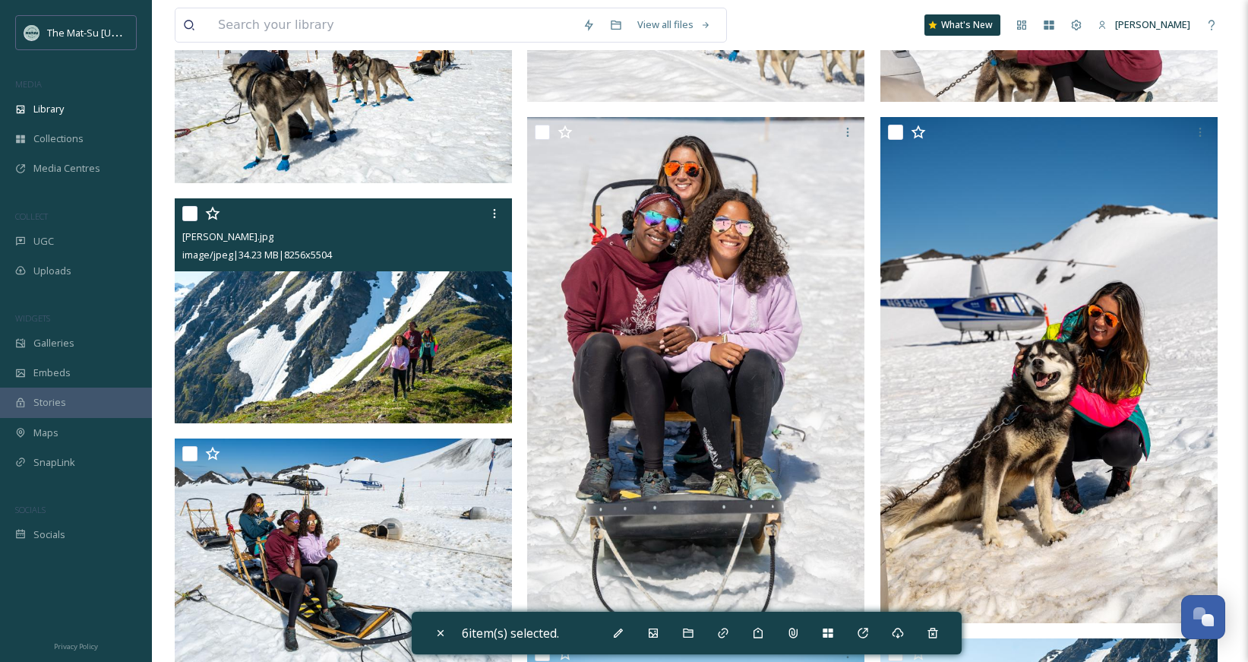
click at [192, 215] on input "checkbox" at bounding box center [189, 213] width 15 height 15
checkbox input "true"
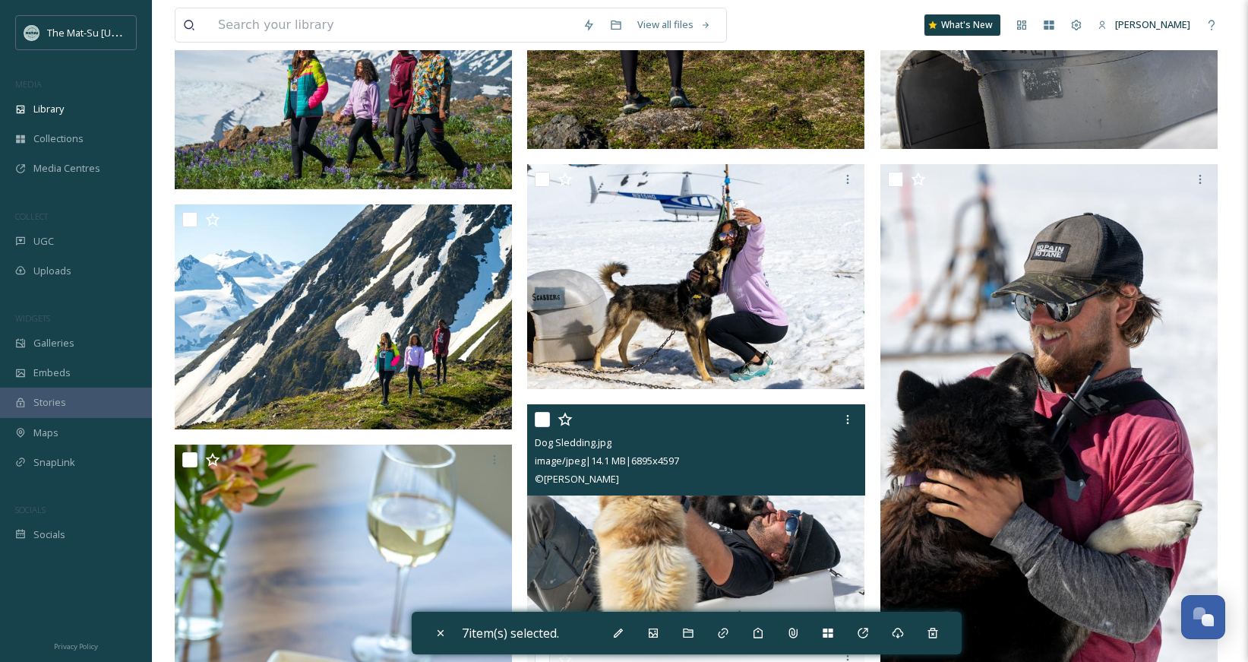
scroll to position [15271, 0]
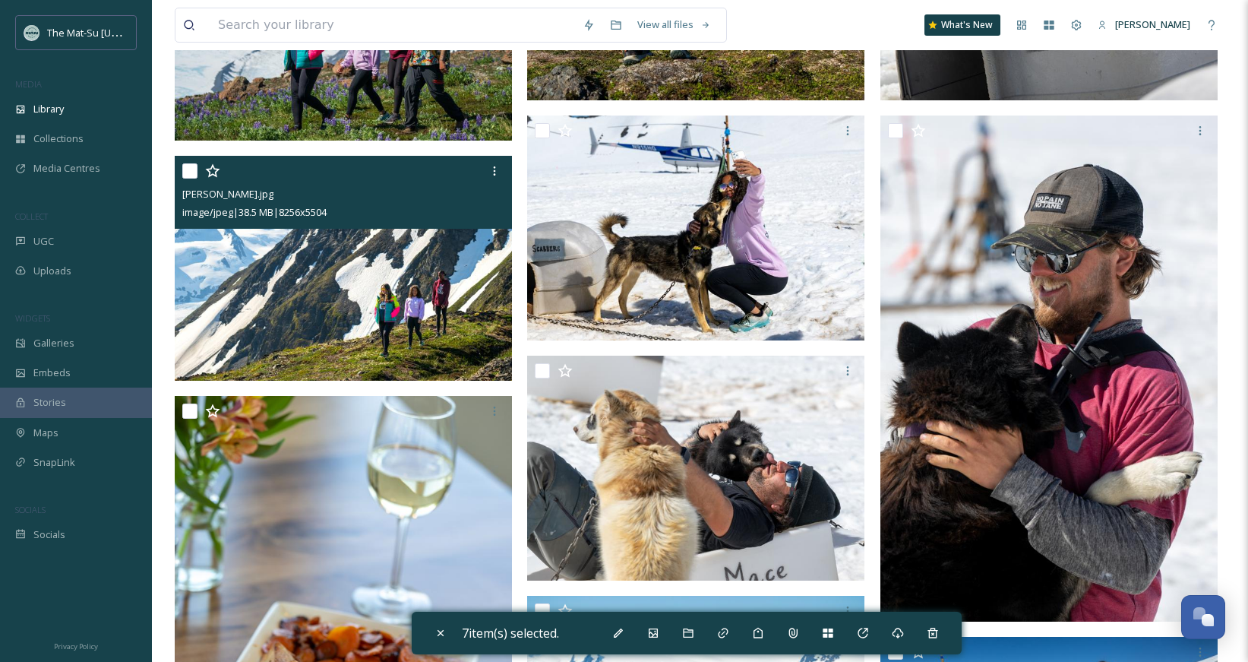
click at [184, 170] on input "checkbox" at bounding box center [189, 170] width 15 height 15
checkbox input "true"
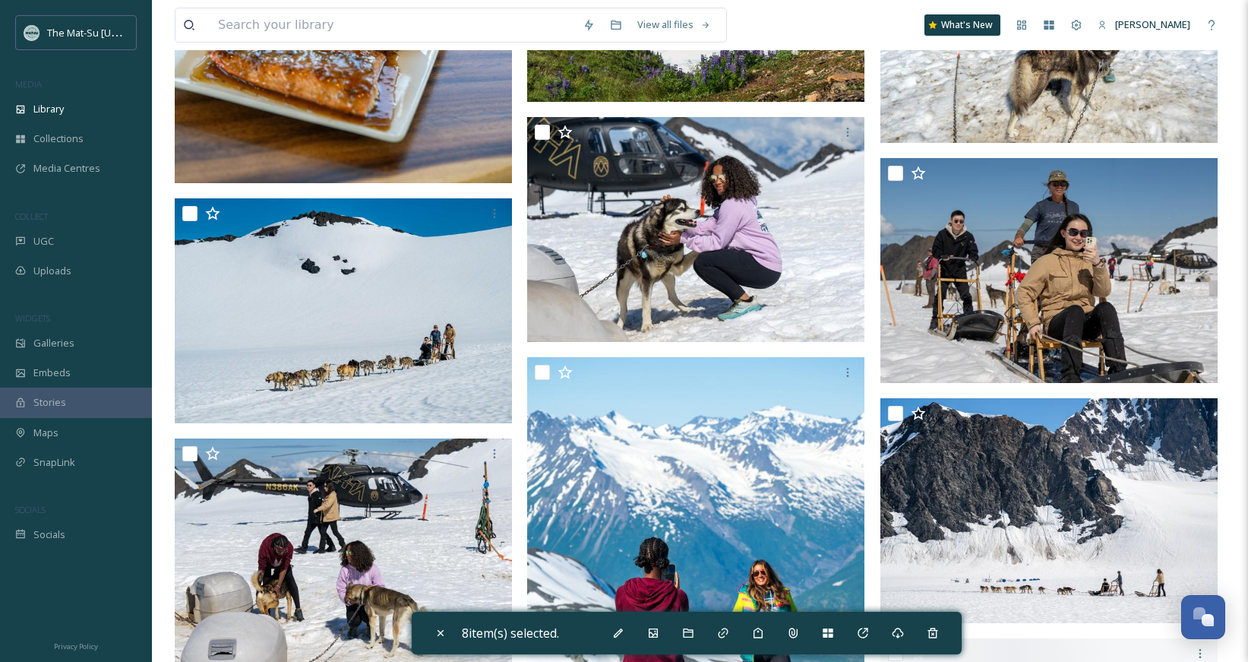
scroll to position [15998, 0]
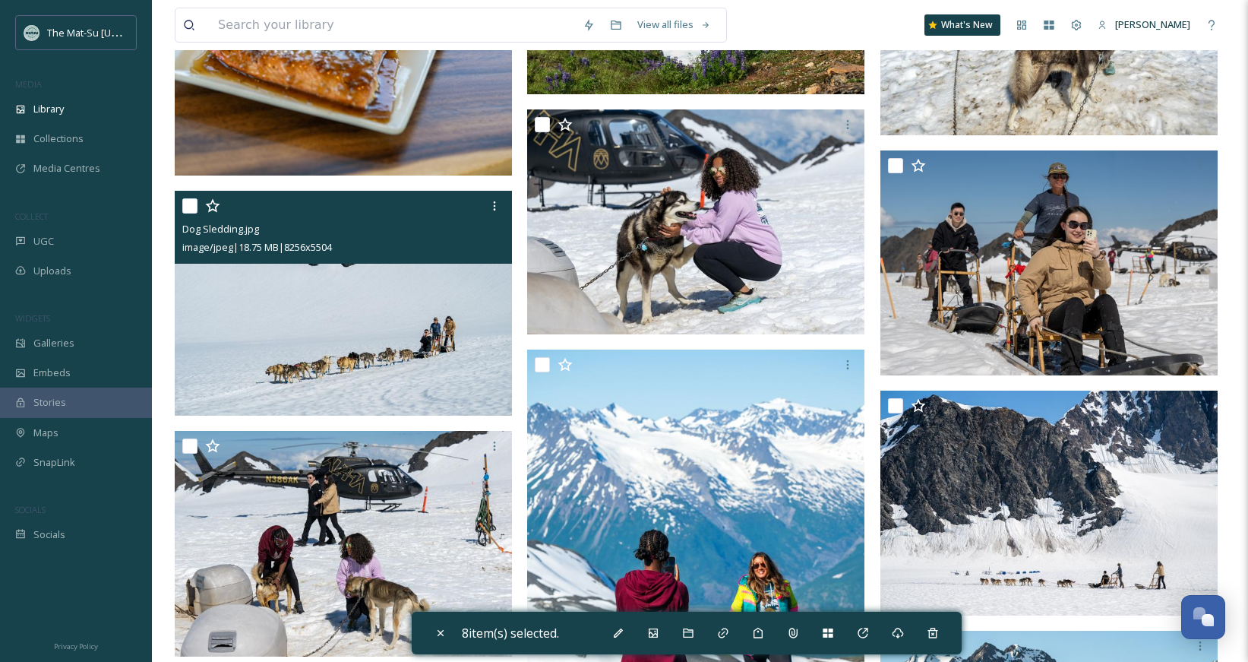
click at [187, 205] on input "checkbox" at bounding box center [189, 205] width 15 height 15
checkbox input "true"
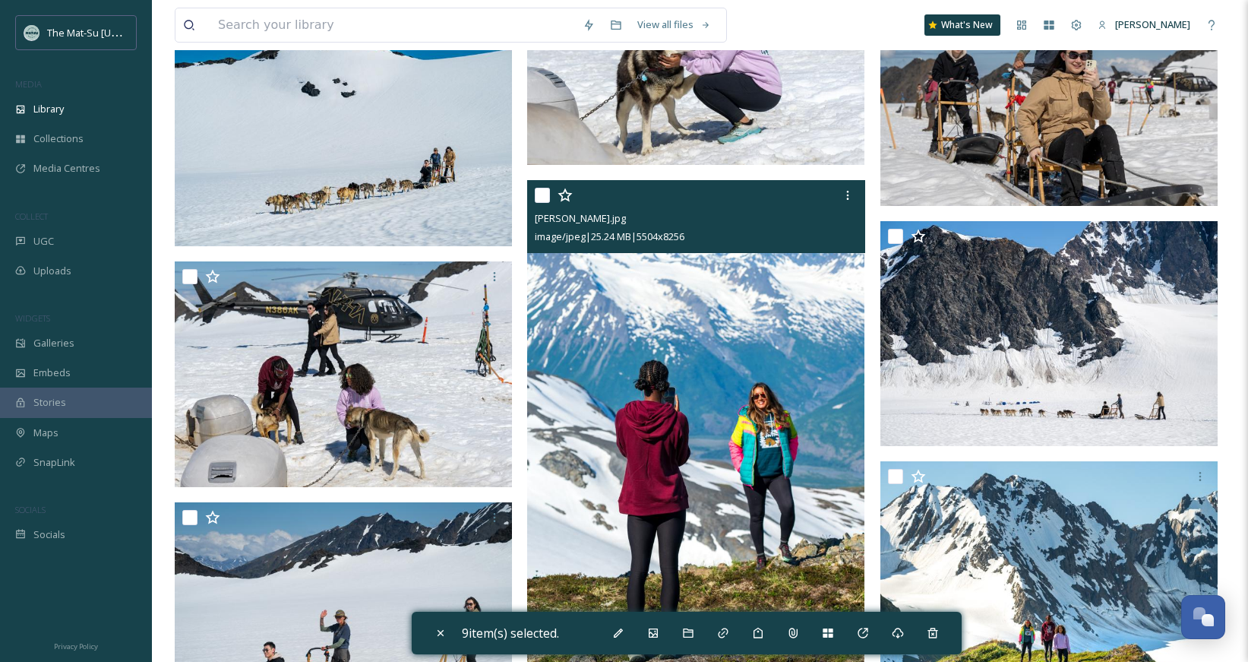
scroll to position [16192, 0]
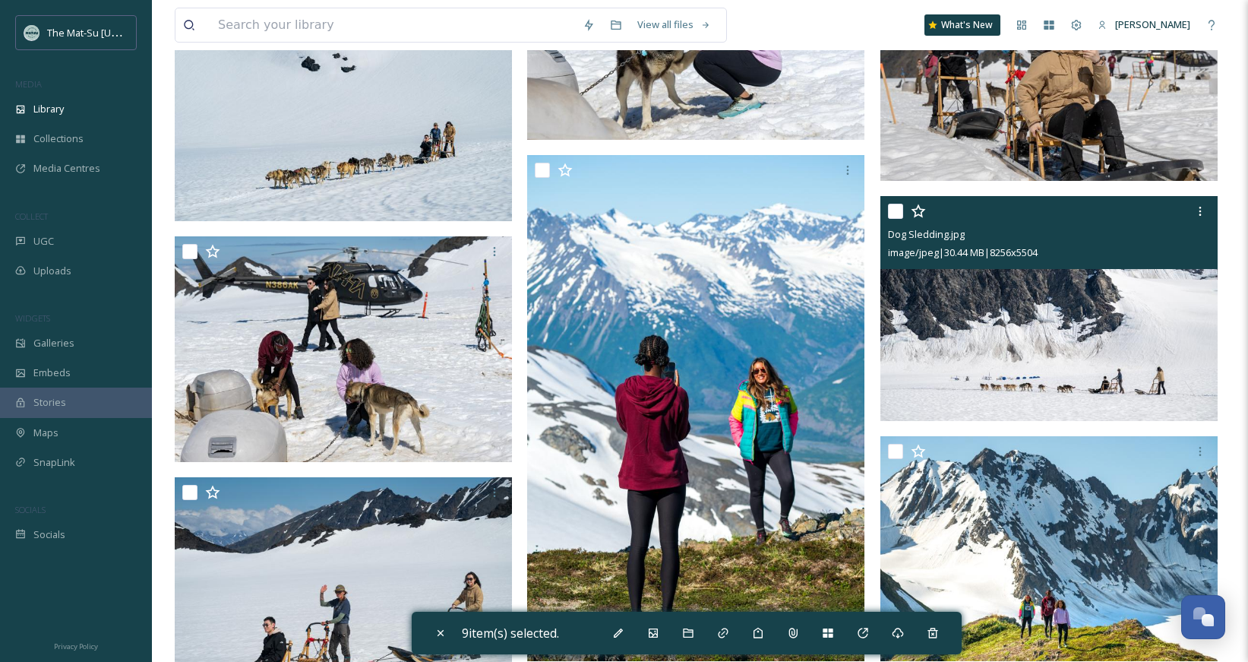
click at [897, 210] on input "checkbox" at bounding box center [895, 211] width 15 height 15
checkbox input "true"
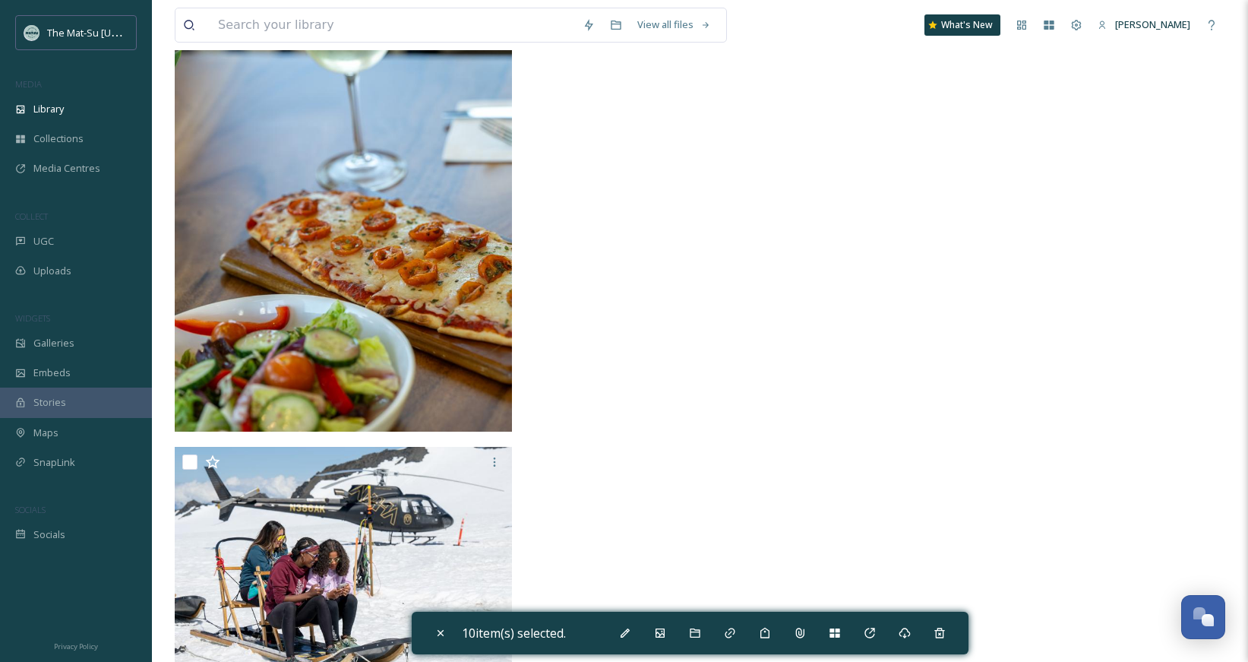
scroll to position [18301, 0]
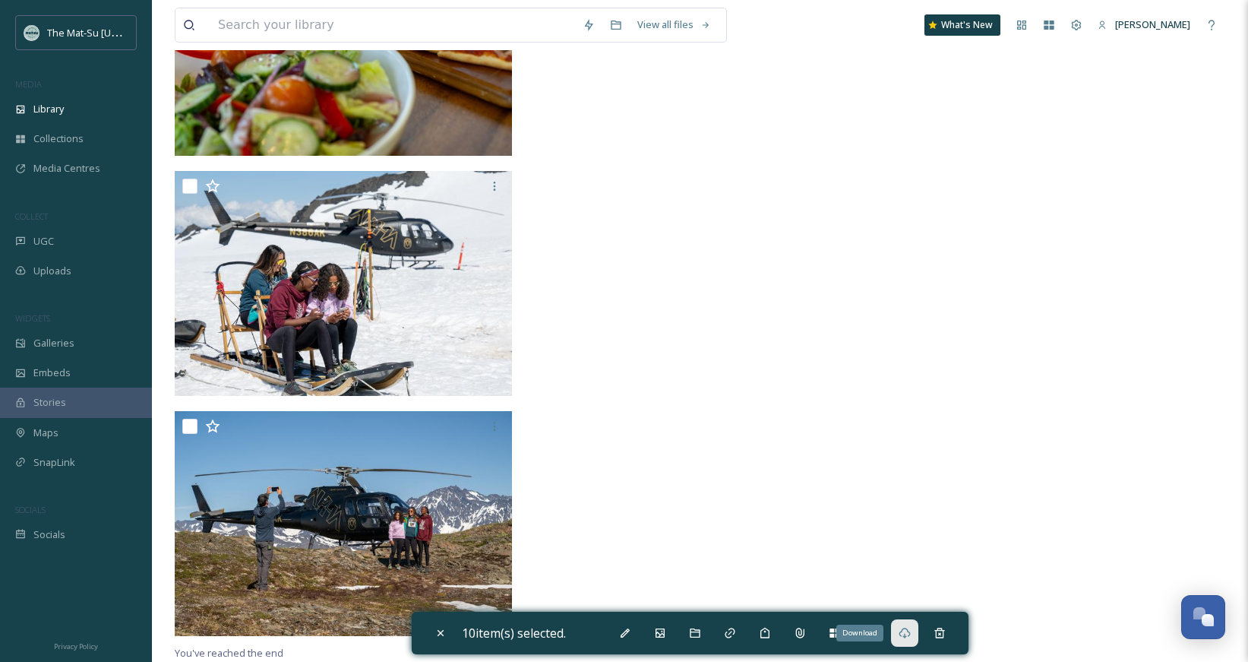
click at [908, 631] on icon at bounding box center [905, 633] width 12 height 12
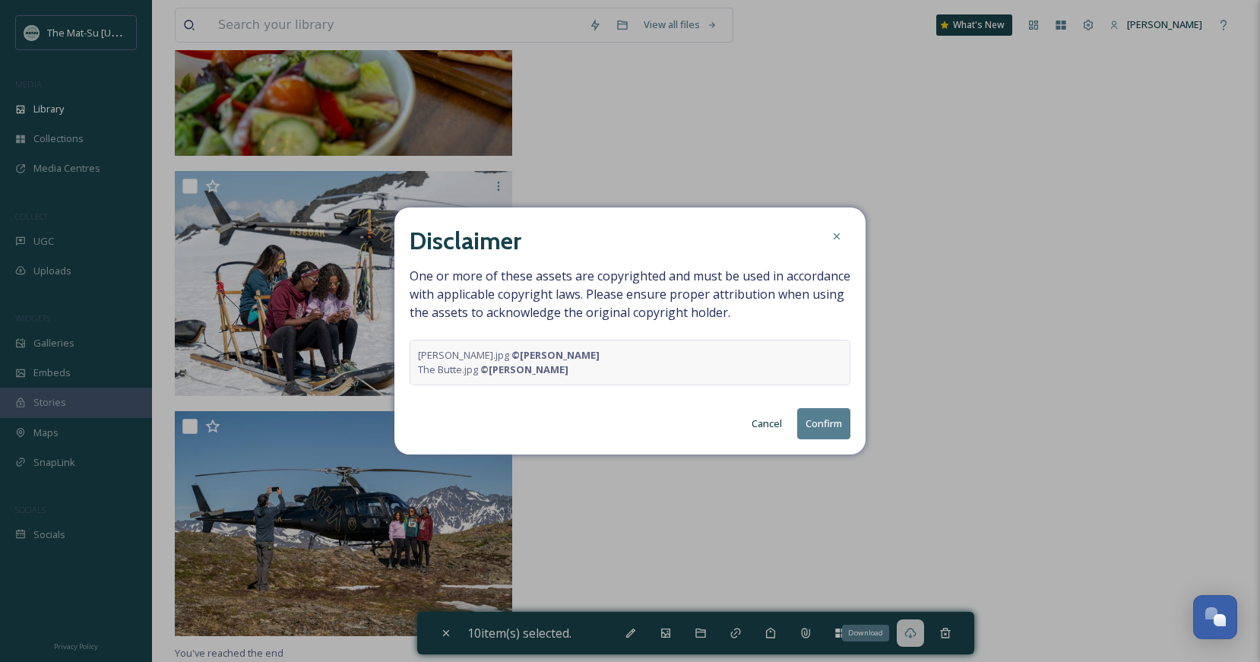
click at [825, 420] on button "Confirm" at bounding box center [823, 423] width 53 height 31
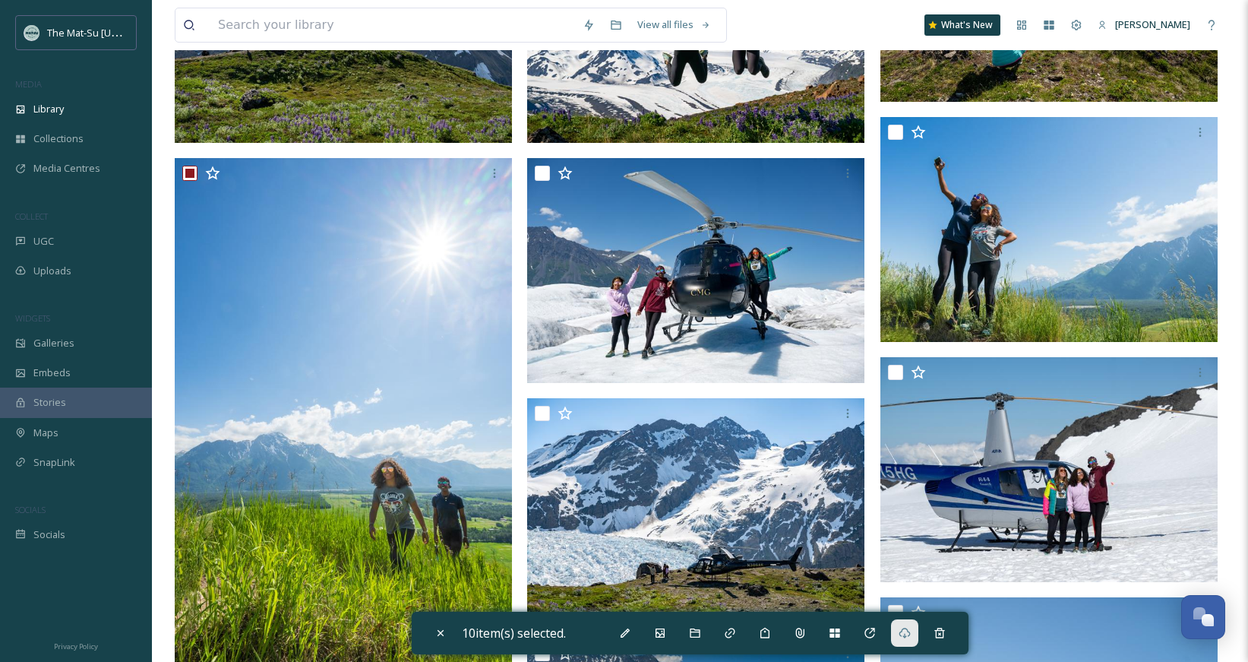
scroll to position [9807, 0]
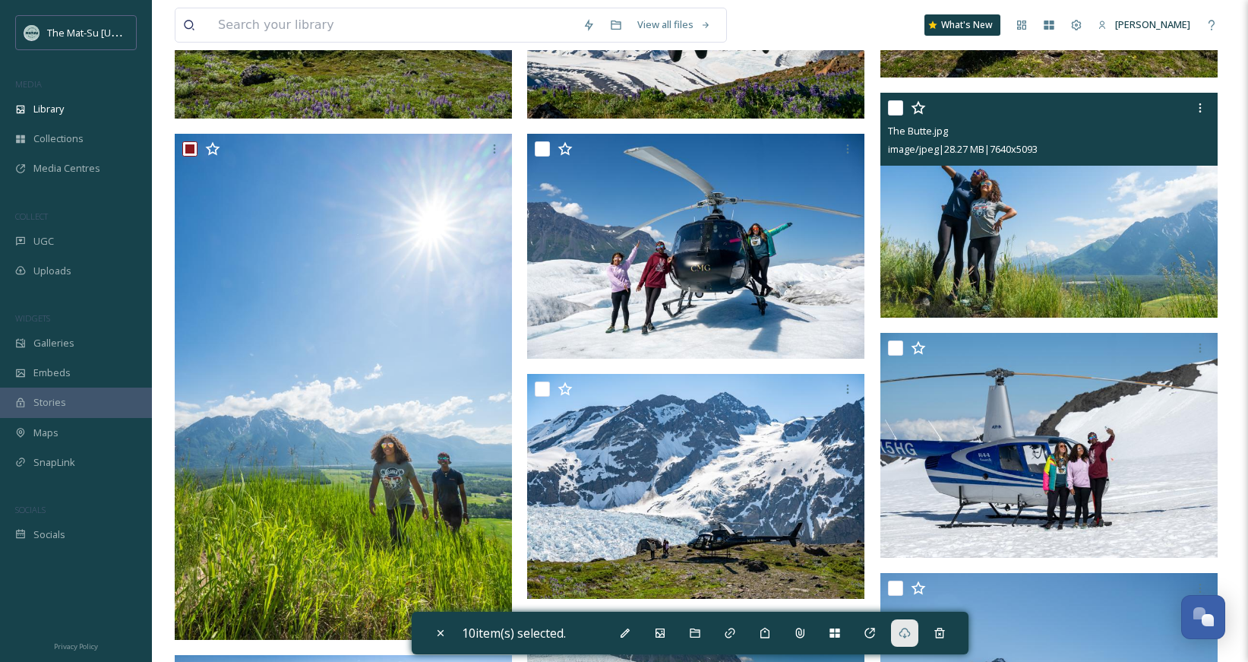
click at [890, 111] on input "checkbox" at bounding box center [895, 107] width 15 height 15
checkbox input "true"
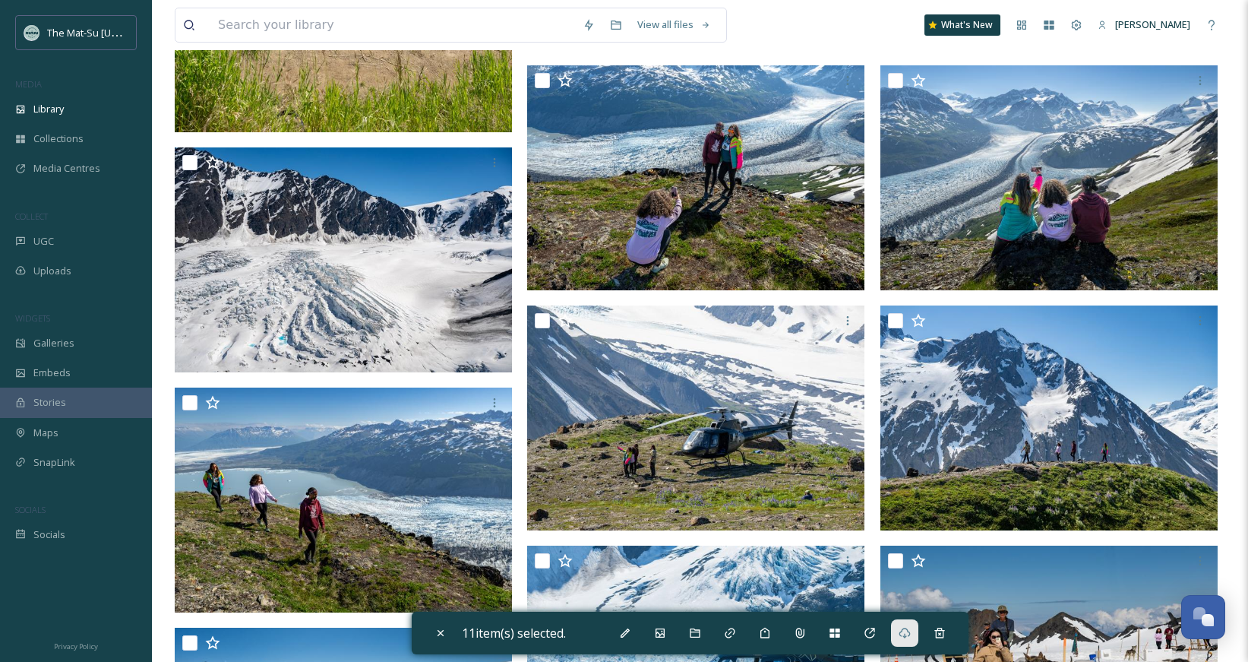
scroll to position [11196, 0]
